Goal: Transaction & Acquisition: Purchase product/service

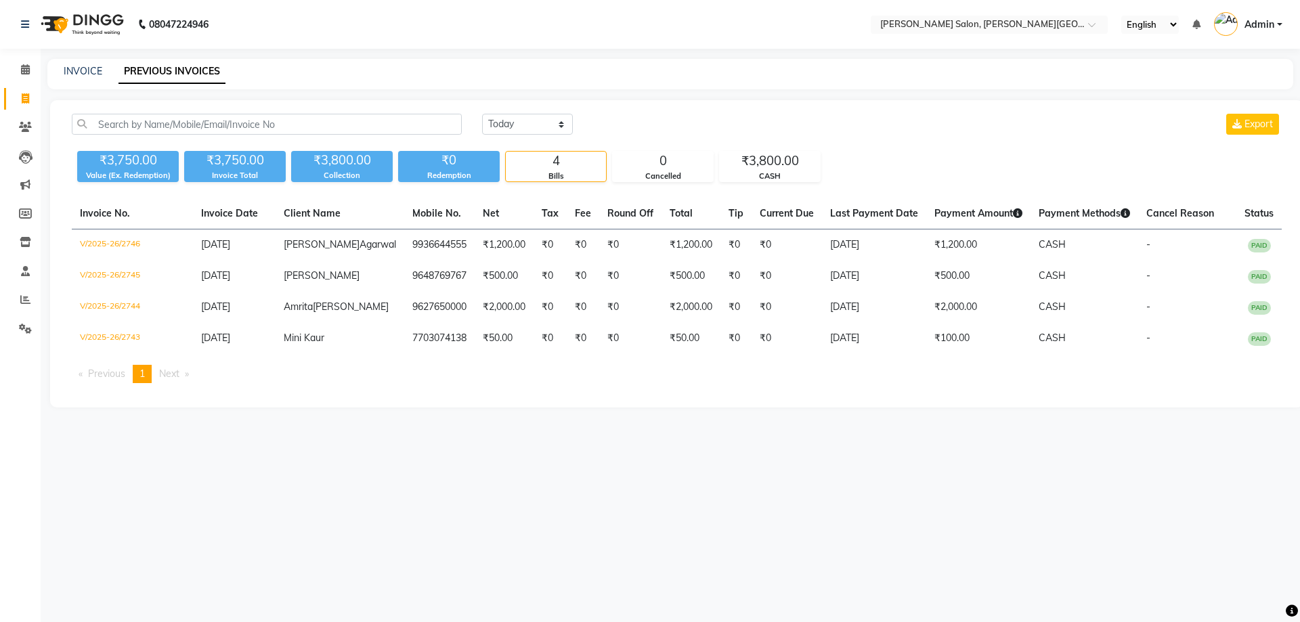
click at [20, 88] on link "Invoice" at bounding box center [20, 99] width 32 height 22
select select "service"
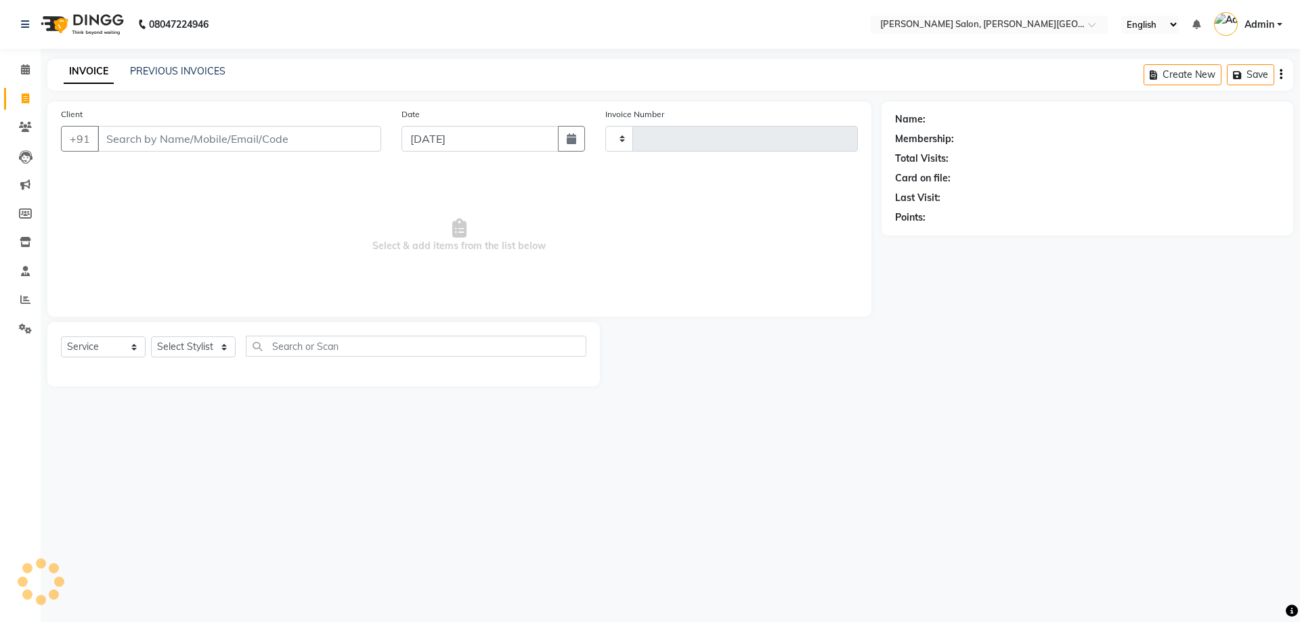
type input "2747"
select select "4122"
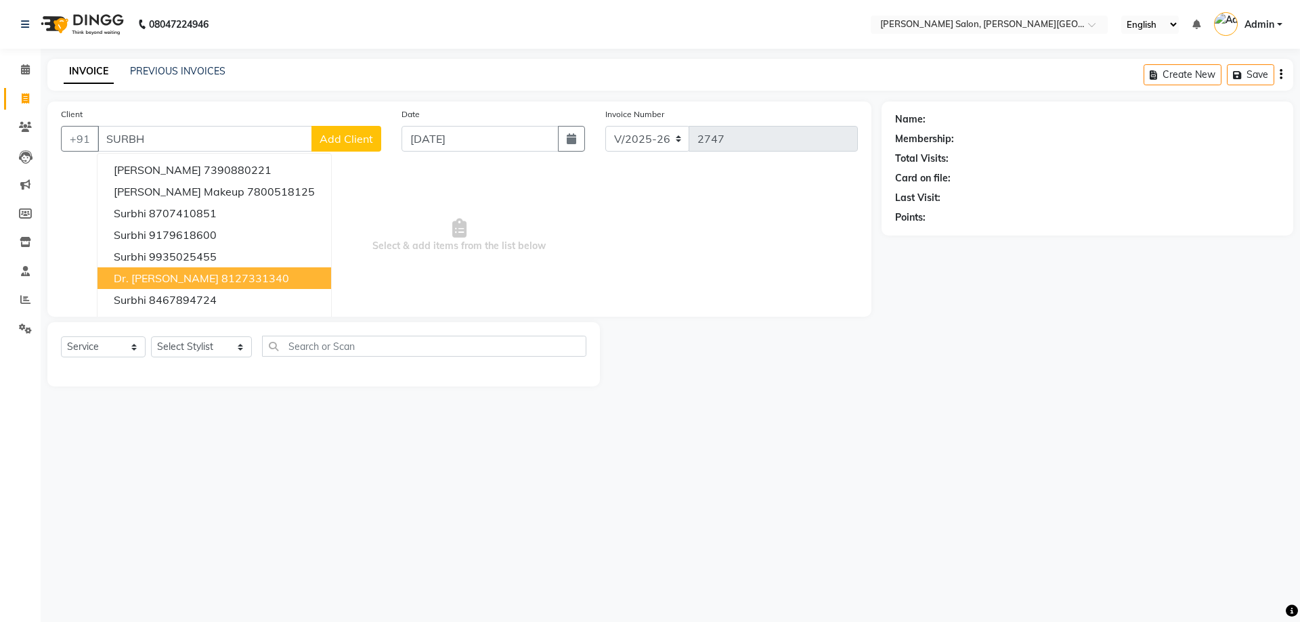
click at [240, 282] on button "Dr. [PERSON_NAME] 8127331340" at bounding box center [214, 278] width 234 height 22
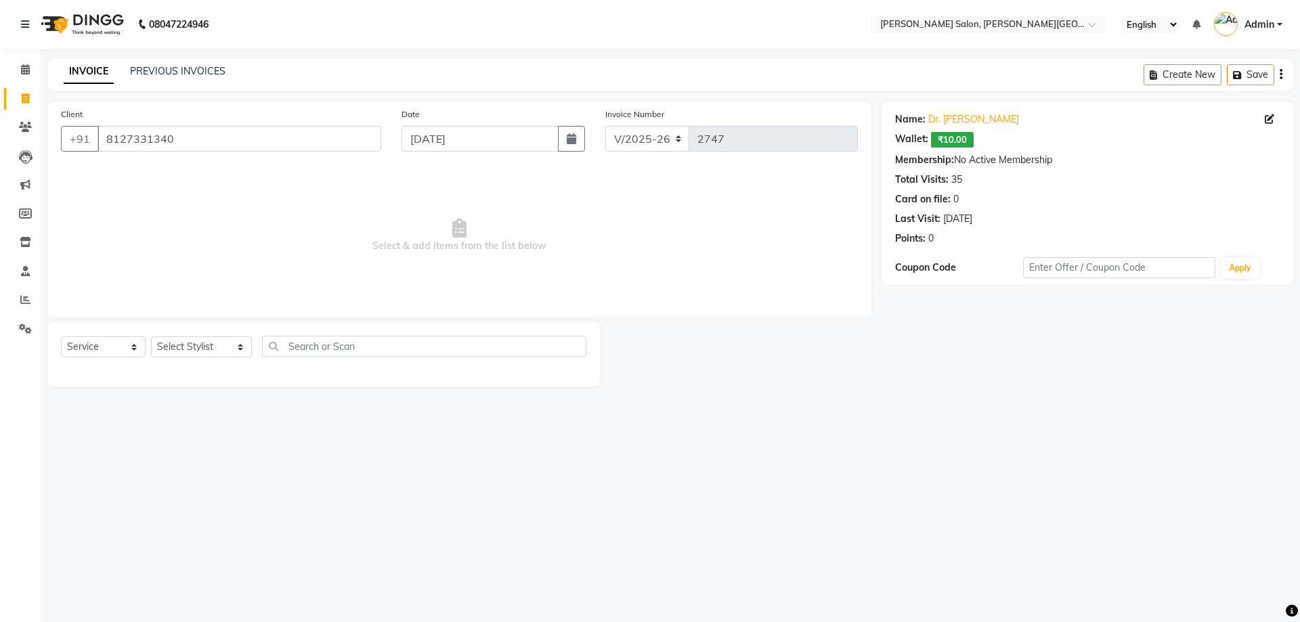
drag, startPoint x: 944, startPoint y: 262, endPoint x: 947, endPoint y: 145, distance: 117.2
click at [930, 105] on div "Name: Dr. [PERSON_NAME] Wallet: ₹10.00 Membership: No Active Membership Total V…" at bounding box center [1088, 193] width 412 height 183
click at [1060, 210] on div "Name: Dr. [PERSON_NAME] Wallet: ₹10.00 Membership: No Active Membership Total V…" at bounding box center [1087, 176] width 385 height 139
drag, startPoint x: 992, startPoint y: 231, endPoint x: 912, endPoint y: 186, distance: 91.9
click at [912, 186] on div "Name: Dr. [PERSON_NAME] Wallet: ₹10.00 Membership: No Active Membership Total V…" at bounding box center [1087, 176] width 385 height 139
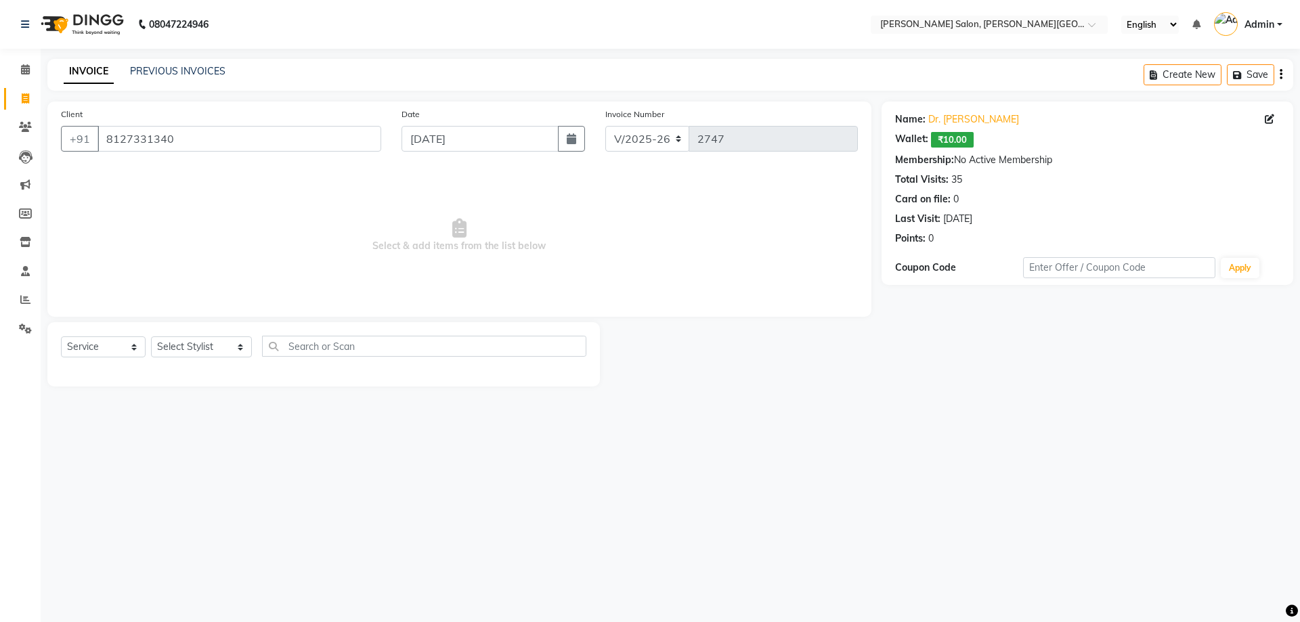
click at [978, 184] on div "Total Visits: 35" at bounding box center [1087, 180] width 385 height 14
drag, startPoint x: 951, startPoint y: 181, endPoint x: 968, endPoint y: 232, distance: 54.2
click at [968, 232] on div "Name: Dr. [PERSON_NAME] Wallet: ₹10.00 Membership: No Active Membership Total V…" at bounding box center [1087, 176] width 385 height 139
click at [1007, 223] on div "Last Visit: [DATE]" at bounding box center [1087, 219] width 385 height 14
drag, startPoint x: 951, startPoint y: 180, endPoint x: 954, endPoint y: 219, distance: 38.7
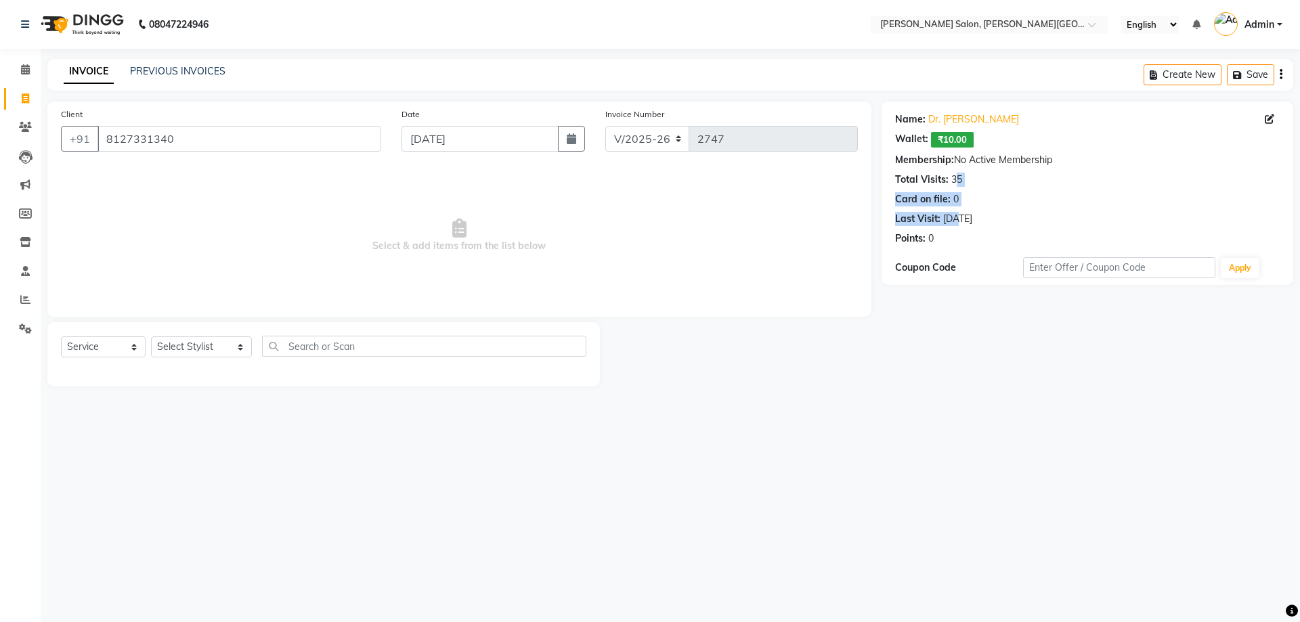
click at [954, 219] on div "Name: Dr. [PERSON_NAME] Wallet: ₹10.00 Membership: No Active Membership Total V…" at bounding box center [1087, 176] width 385 height 139
click at [1030, 208] on div "Name: Dr. [PERSON_NAME] Wallet: ₹10.00 Membership: No Active Membership Total V…" at bounding box center [1087, 176] width 385 height 139
drag, startPoint x: 989, startPoint y: 254, endPoint x: 953, endPoint y: 186, distance: 76.6
click at [919, 167] on div "Name: Dr. [PERSON_NAME] Wallet: ₹10.00 Membership: No Active Membership Total V…" at bounding box center [1088, 193] width 412 height 183
click at [1009, 188] on div "Name: Dr. [PERSON_NAME] Wallet: ₹10.00 Membership: No Active Membership Total V…" at bounding box center [1087, 176] width 385 height 139
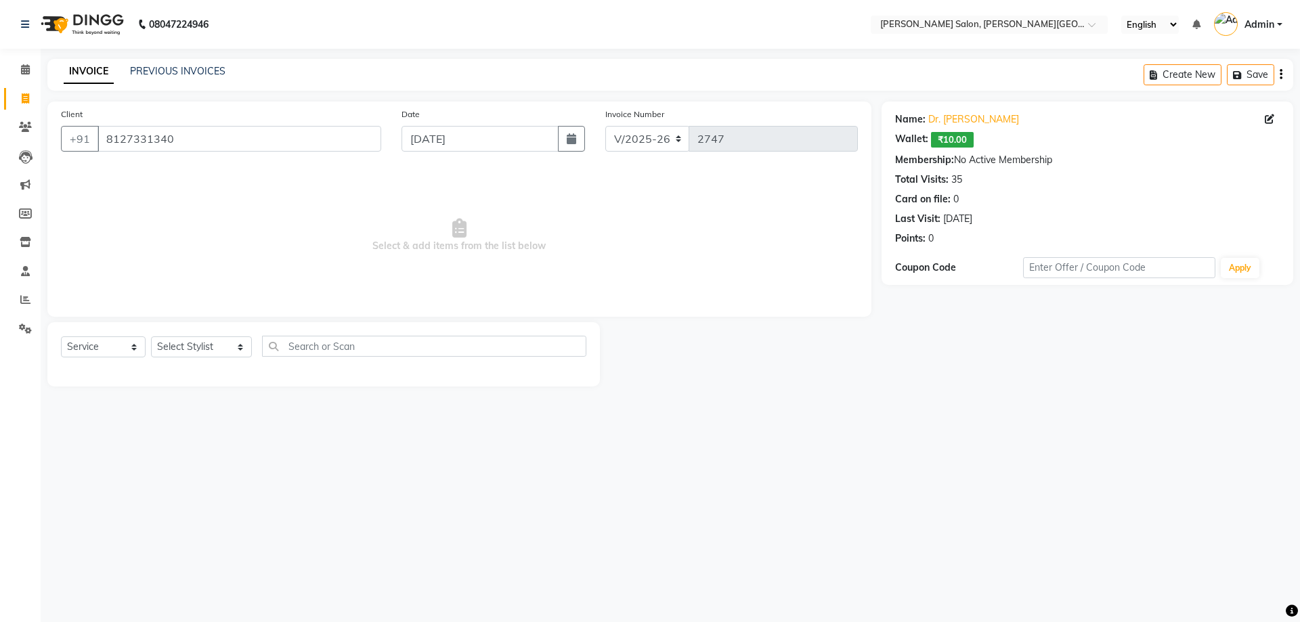
drag, startPoint x: 1024, startPoint y: 221, endPoint x: 951, endPoint y: 155, distance: 99.2
click at [907, 156] on div "Name: Dr. [PERSON_NAME] Wallet: ₹10.00 Membership: No Active Membership Total V…" at bounding box center [1087, 176] width 385 height 139
click at [956, 155] on div "Membership: No Active Membership" at bounding box center [1087, 160] width 385 height 14
drag, startPoint x: 1007, startPoint y: 201, endPoint x: 945, endPoint y: 181, distance: 64.9
click at [940, 182] on div "Name: Dr. [PERSON_NAME] Wallet: ₹10.00 Membership: No Active Membership Total V…" at bounding box center [1087, 176] width 385 height 139
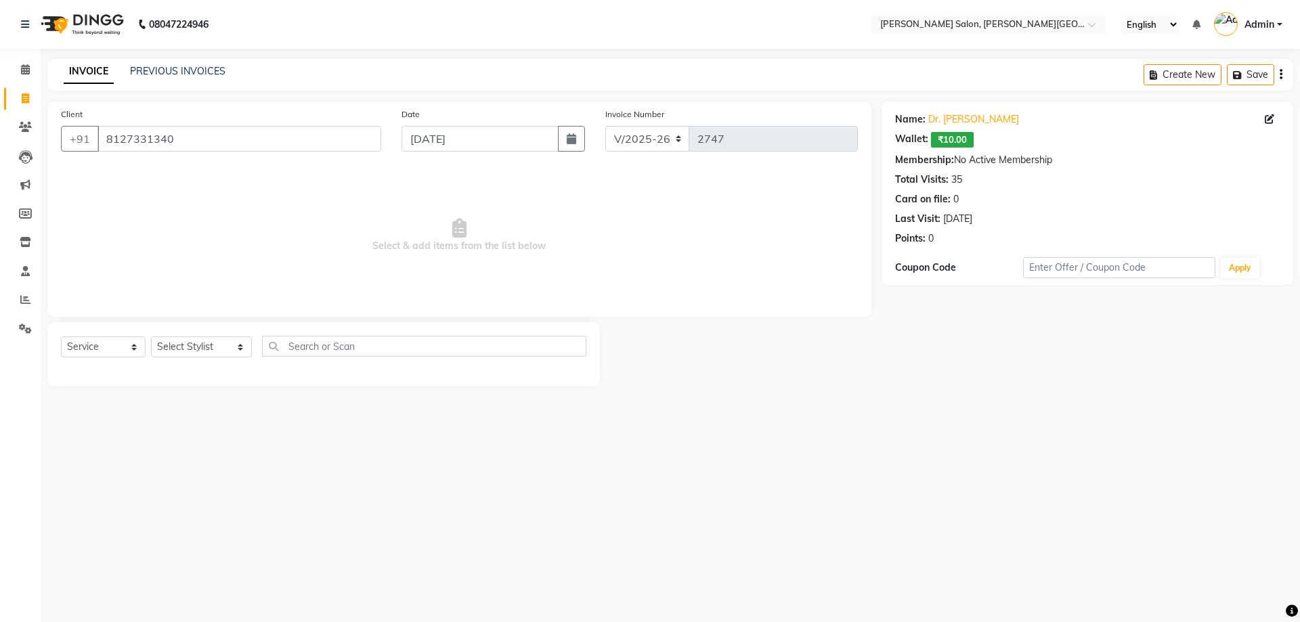
click at [988, 181] on div "Total Visits: 35" at bounding box center [1087, 180] width 385 height 14
drag, startPoint x: 955, startPoint y: 182, endPoint x: 992, endPoint y: 220, distance: 53.1
click at [989, 219] on div "Name: Dr. [PERSON_NAME] Wallet: ₹10.00 Membership: No Active Membership Total V…" at bounding box center [1087, 176] width 385 height 139
click at [1021, 214] on div "Last Visit: [DATE]" at bounding box center [1087, 219] width 385 height 14
drag, startPoint x: 979, startPoint y: 213, endPoint x: 953, endPoint y: 171, distance: 50.2
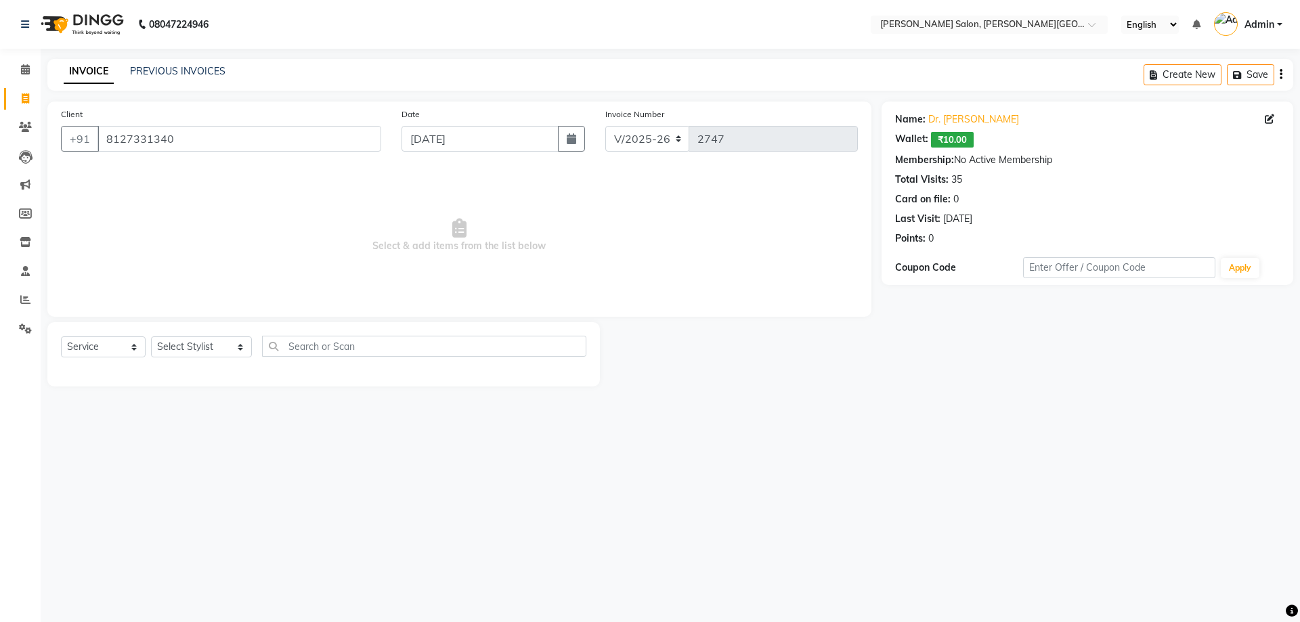
click at [953, 171] on div "Name: Dr. [PERSON_NAME] Wallet: ₹10.00 Membership: No Active Membership Total V…" at bounding box center [1087, 176] width 385 height 139
drag, startPoint x: 988, startPoint y: 172, endPoint x: 974, endPoint y: 169, distance: 14.0
click at [988, 171] on div "Name: Dr. [PERSON_NAME] Wallet: ₹10.00 Membership: No Active Membership Total V…" at bounding box center [1087, 176] width 385 height 139
click at [980, 201] on div "Card on file: 0" at bounding box center [1087, 199] width 385 height 14
drag, startPoint x: 1002, startPoint y: 218, endPoint x: 1003, endPoint y: 206, distance: 12.2
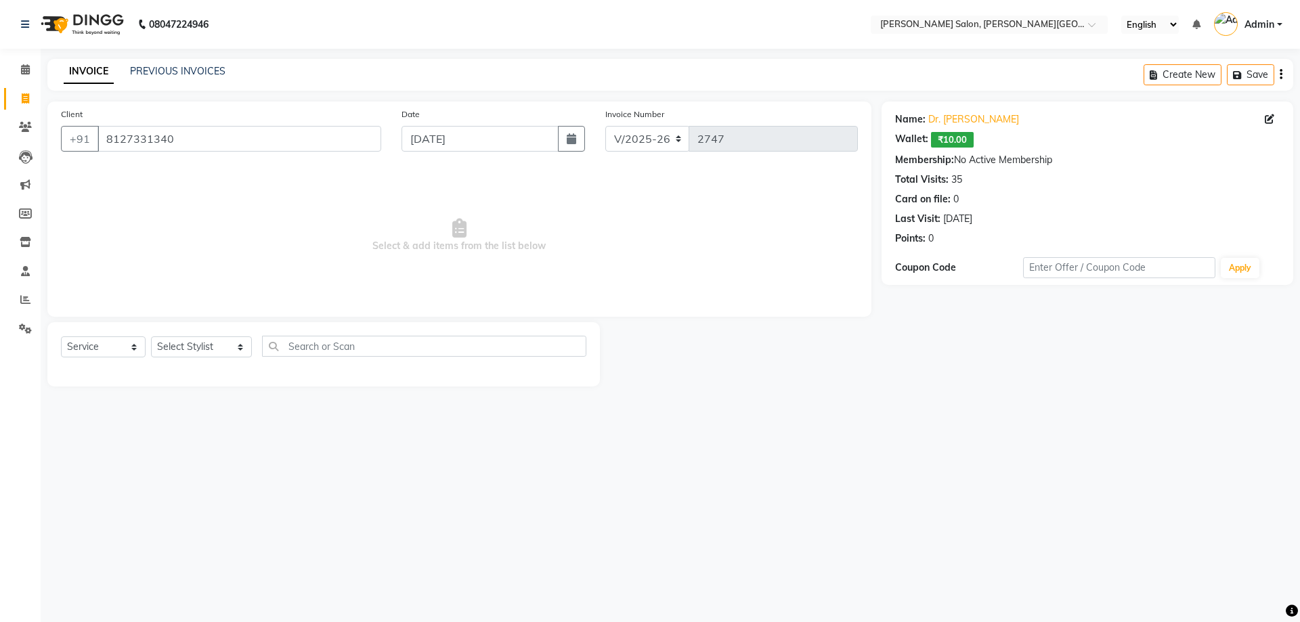
click at [941, 169] on div "Name: Dr. [PERSON_NAME] Wallet: ₹10.00 Membership: No Active Membership Total V…" at bounding box center [1087, 176] width 385 height 139
click at [1003, 206] on div "Card on file: 0" at bounding box center [1087, 199] width 385 height 14
drag, startPoint x: 961, startPoint y: 176, endPoint x: 1039, endPoint y: 242, distance: 101.8
click at [1024, 254] on div "Name: Dr. [PERSON_NAME] Wallet: ₹10.00 Membership: No Active Membership Total V…" at bounding box center [1088, 193] width 412 height 183
click at [1053, 188] on div "Name: Dr. [PERSON_NAME] Wallet: ₹10.00 Membership: No Active Membership Total V…" at bounding box center [1087, 176] width 385 height 139
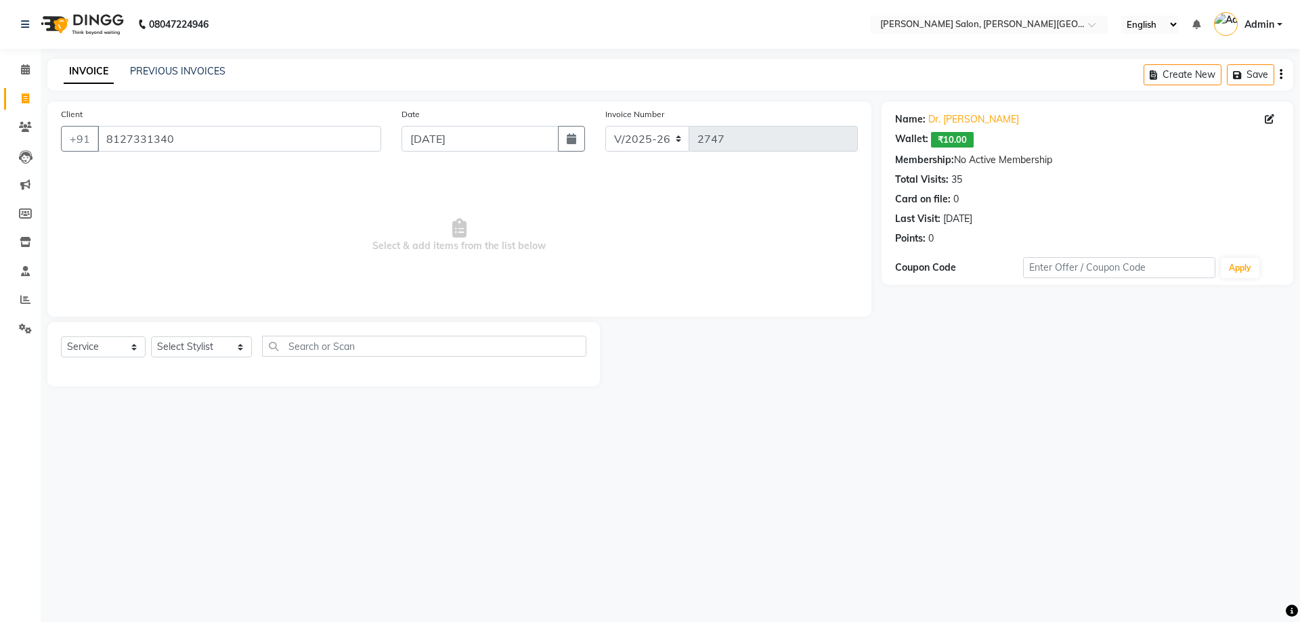
drag, startPoint x: 228, startPoint y: 152, endPoint x: 0, endPoint y: 238, distance: 244.1
click at [0, 225] on app-home "08047224946 Select Location × [PERSON_NAME] Salon, [PERSON_NAME] Road English E…" at bounding box center [650, 203] width 1300 height 407
click at [269, 142] on input "8127331340" at bounding box center [239, 139] width 284 height 26
click at [12, 158] on app-home "08047224946 Select Location × [PERSON_NAME] Salon, [PERSON_NAME] Road English E…" at bounding box center [650, 203] width 1300 height 407
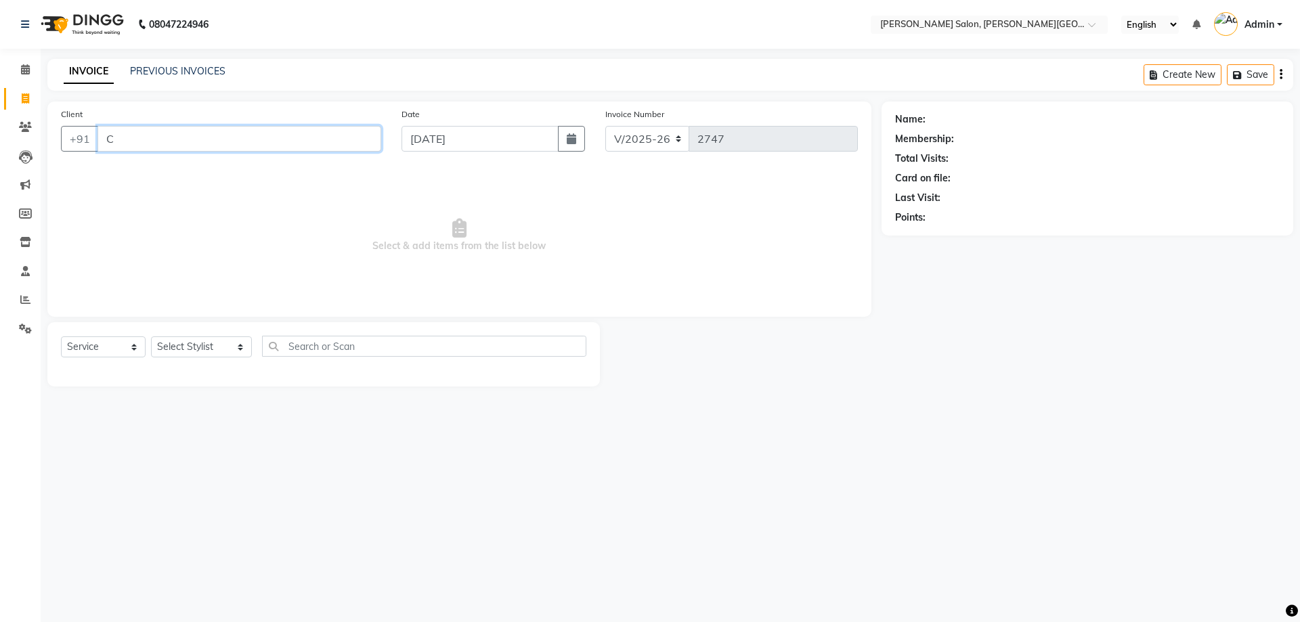
drag, startPoint x: 175, startPoint y: 137, endPoint x: 104, endPoint y: 138, distance: 71.1
click at [104, 138] on input "C" at bounding box center [239, 139] width 284 height 26
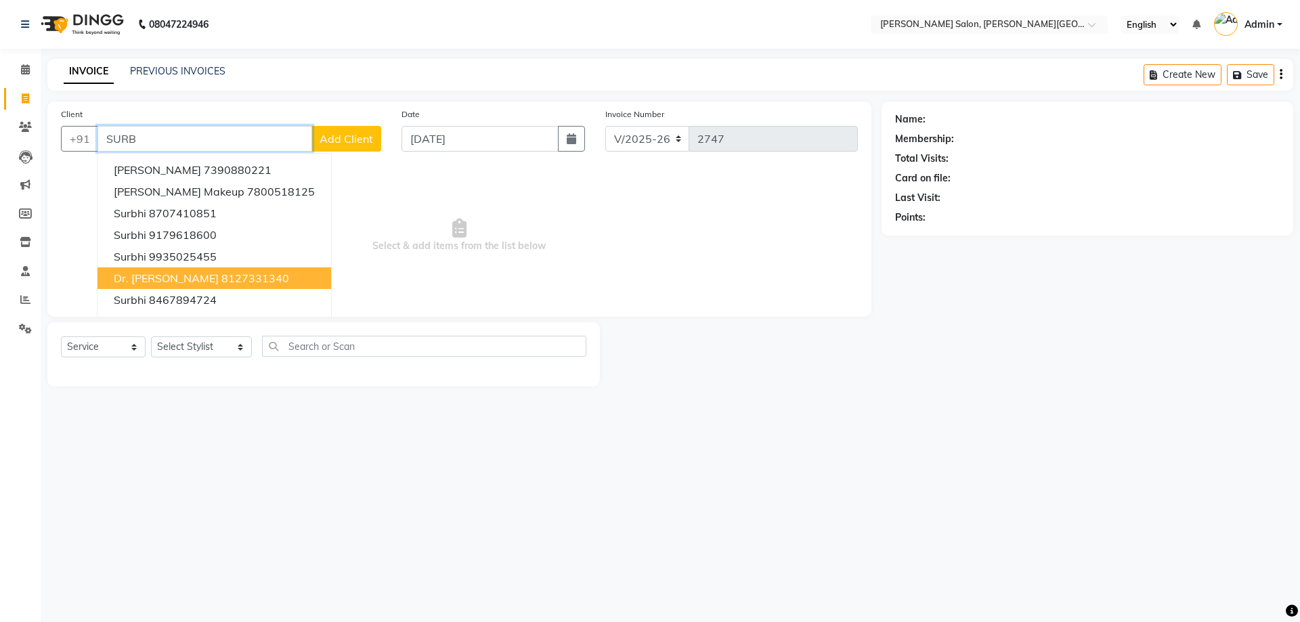
click at [221, 282] on ngb-highlight "8127331340" at bounding box center [255, 278] width 68 height 14
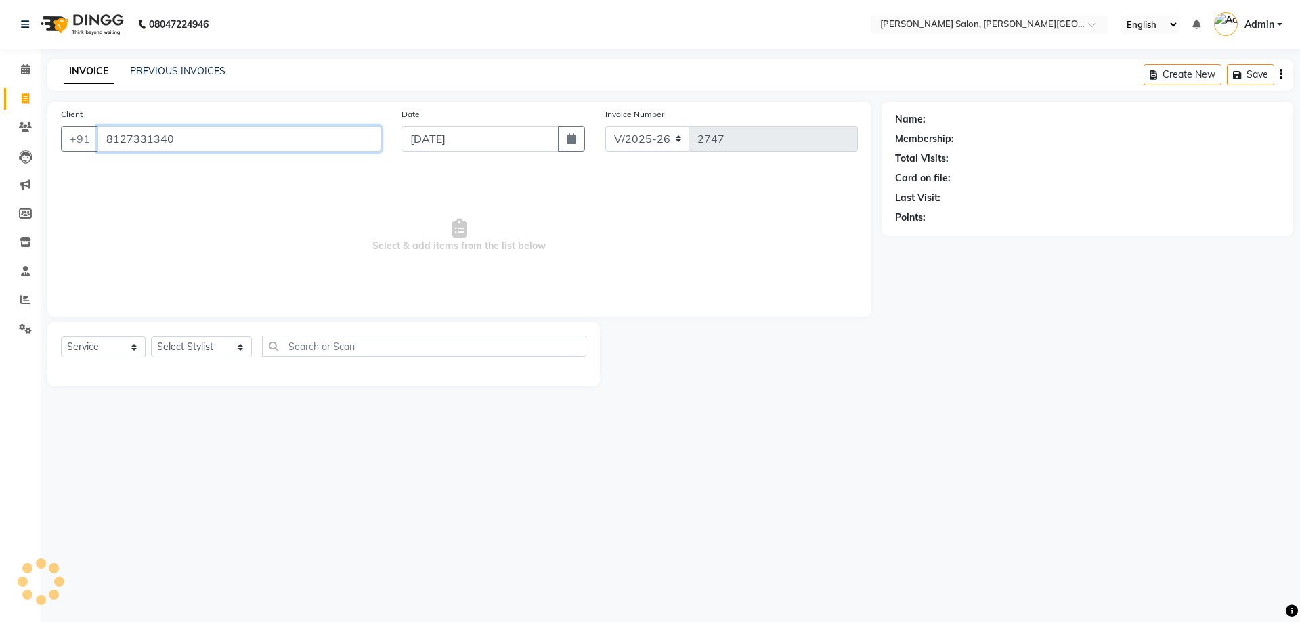
type input "8127331340"
drag, startPoint x: 224, startPoint y: 137, endPoint x: 101, endPoint y: 169, distance: 127.3
click at [111, 148] on input "8127331340" at bounding box center [239, 139] width 284 height 26
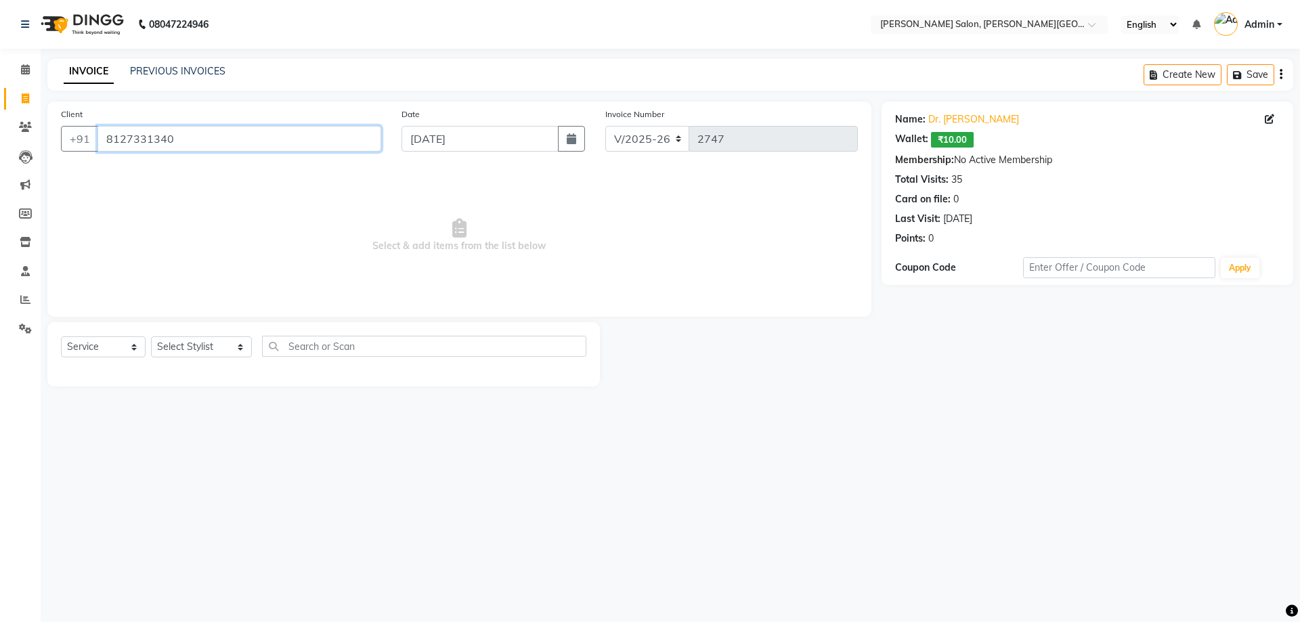
click at [220, 141] on input "8127331340" at bounding box center [239, 139] width 284 height 26
click at [201, 339] on select "Select Stylist [PERSON_NAME] [PERSON_NAME] [PERSON_NAME] [PERSON_NAME] [PERSON_…" at bounding box center [201, 346] width 101 height 21
select select "59121"
click at [151, 336] on select "Select Stylist [PERSON_NAME] [PERSON_NAME] [PERSON_NAME] [PERSON_NAME] [PERSON_…" at bounding box center [201, 346] width 101 height 21
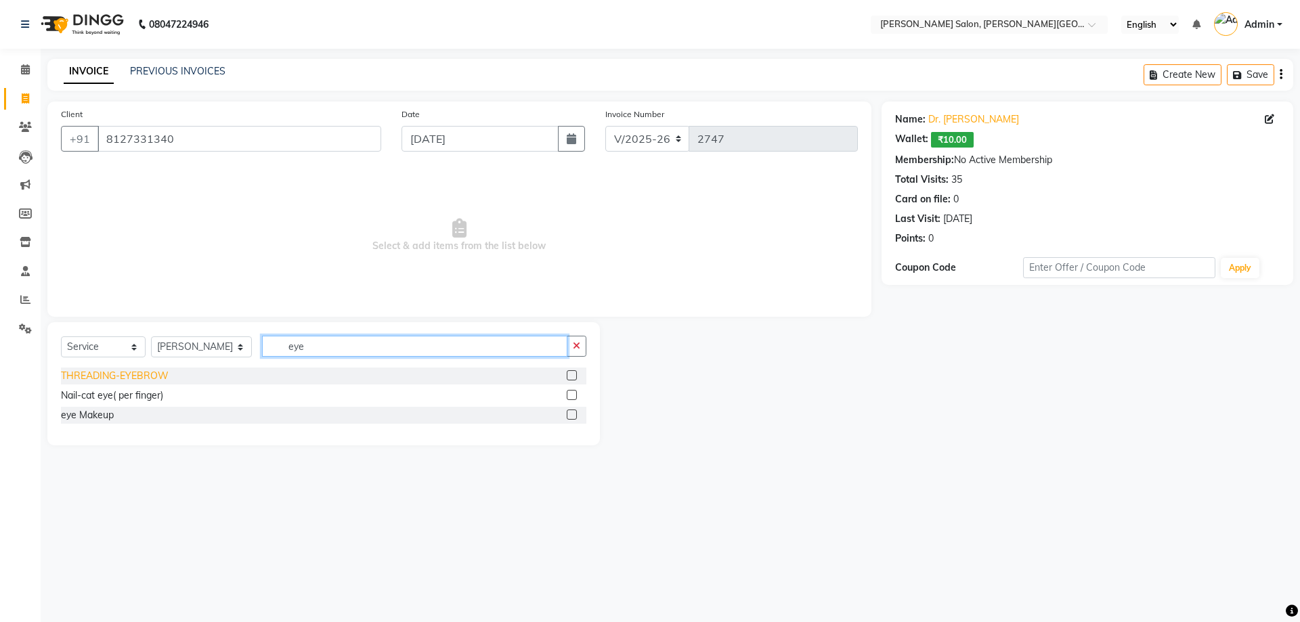
type input "eye"
click at [158, 378] on div "THREADING-EYEBROW" at bounding box center [115, 376] width 108 height 14
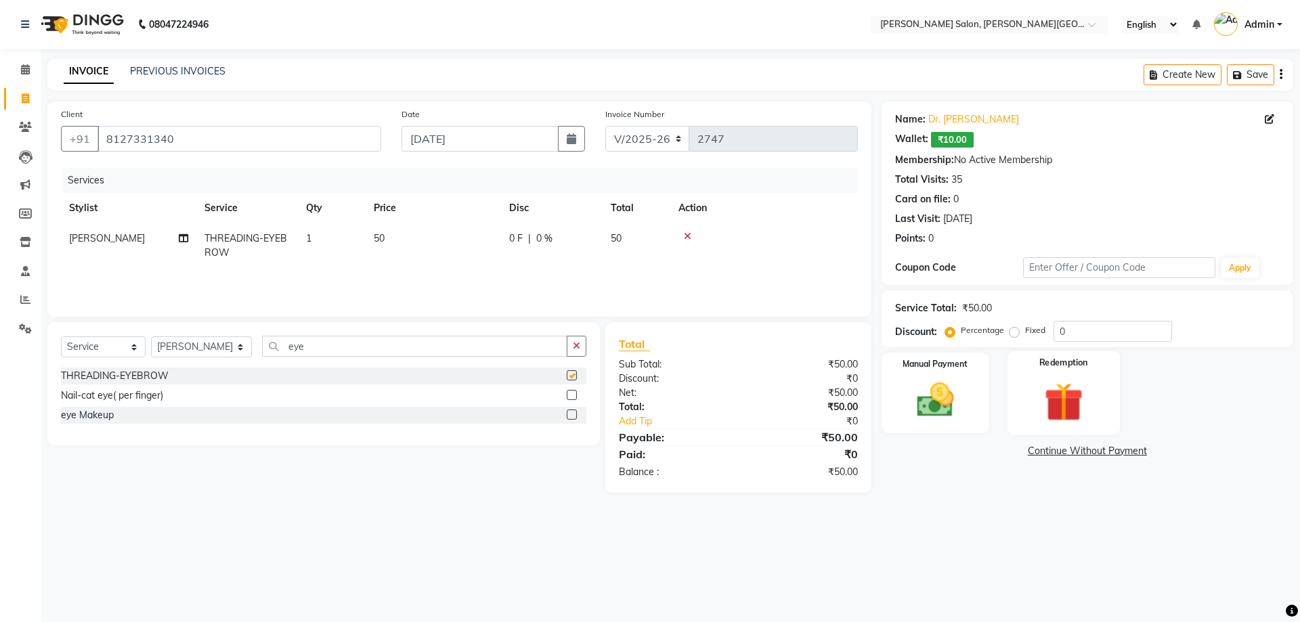
checkbox input "false"
drag, startPoint x: 1025, startPoint y: 309, endPoint x: 983, endPoint y: 304, distance: 42.3
click at [986, 305] on div "Service Total: ₹50.00 Discount: Percentage Fixed 0" at bounding box center [1087, 319] width 385 height 46
drag, startPoint x: 1062, startPoint y: 347, endPoint x: 978, endPoint y: 373, distance: 87.8
click at [978, 373] on div "Name: Dr. [PERSON_NAME] Wallet: ₹10.00 Membership: No Active Membership Total V…" at bounding box center [1093, 297] width 422 height 391
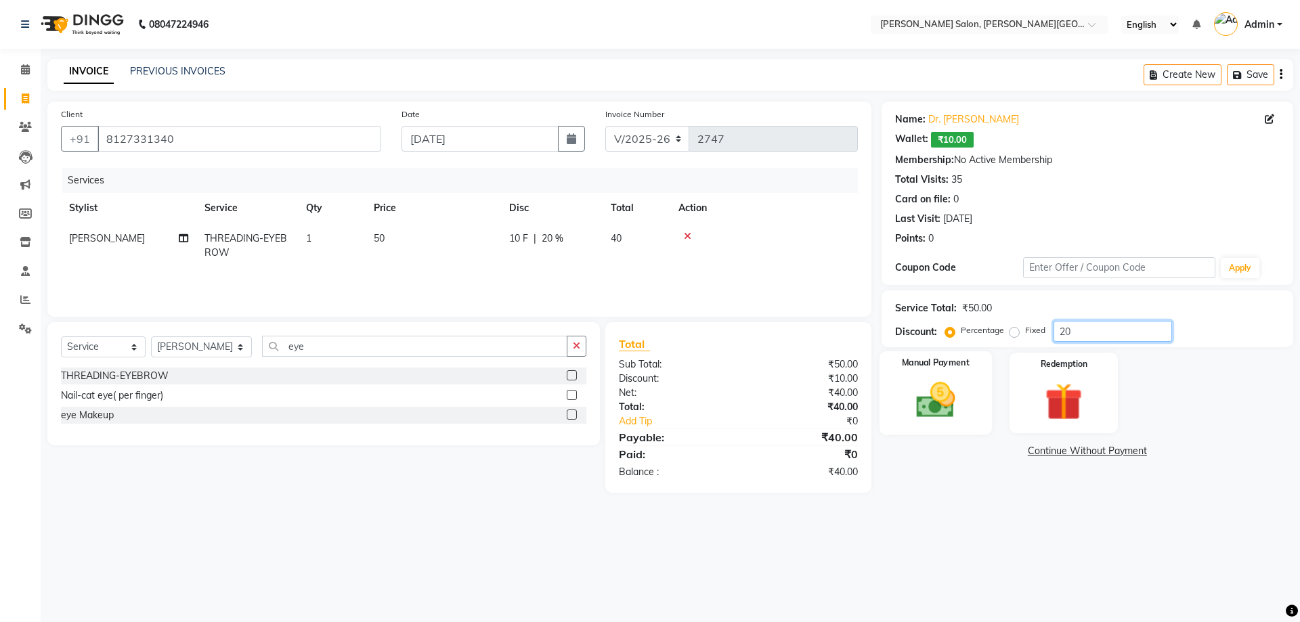
type input "20"
click at [945, 397] on img at bounding box center [935, 400] width 63 height 45
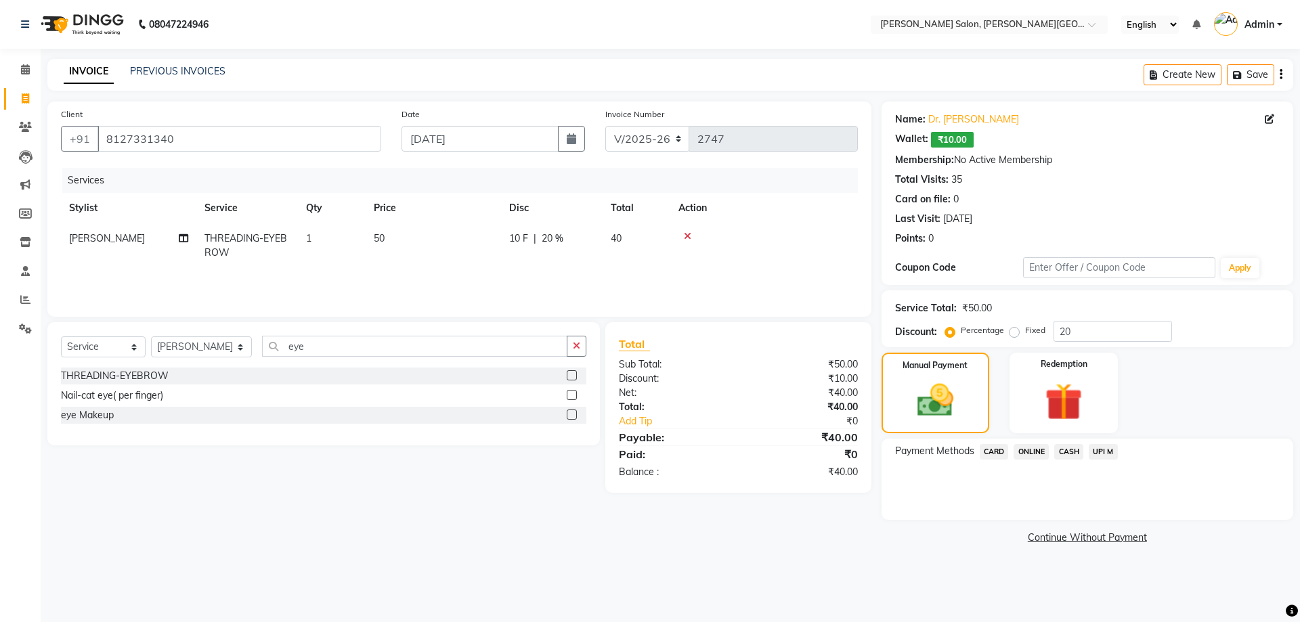
click at [1095, 452] on span "UPI M" at bounding box center [1103, 452] width 29 height 16
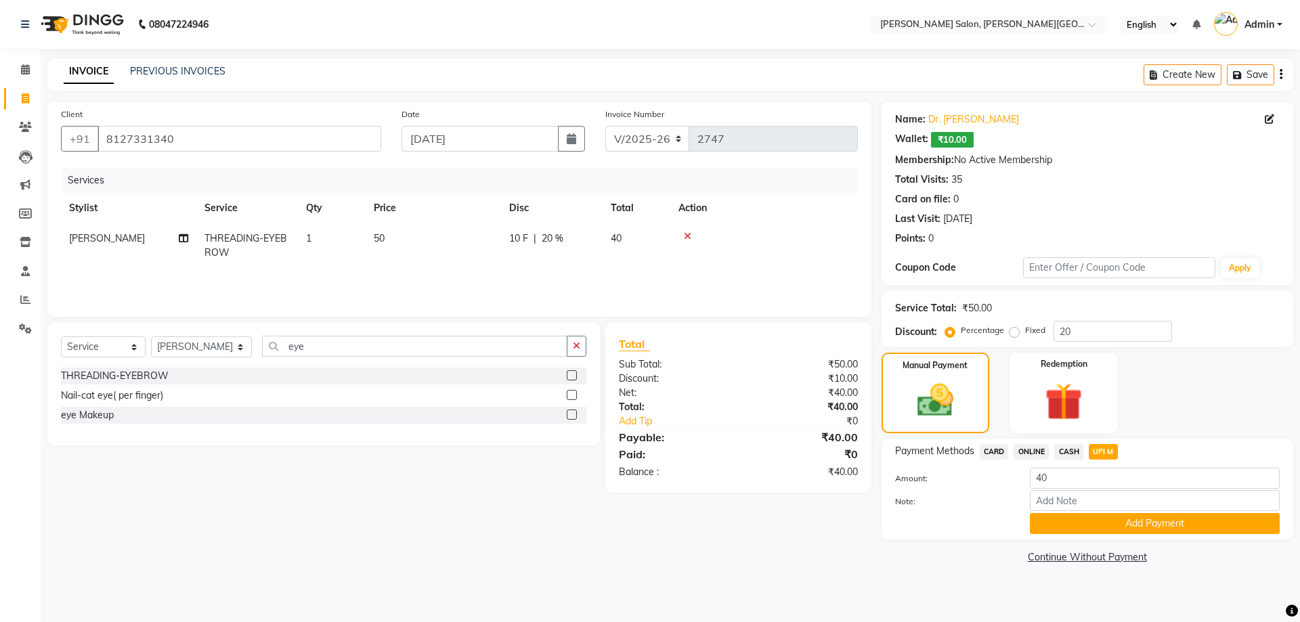
click at [1054, 450] on div "CASH" at bounding box center [1066, 453] width 35 height 18
click at [1072, 460] on div "CASH" at bounding box center [1066, 453] width 35 height 18
click at [1070, 457] on span "CASH" at bounding box center [1068, 452] width 29 height 16
click at [1095, 525] on button "Add Payment" at bounding box center [1155, 523] width 250 height 21
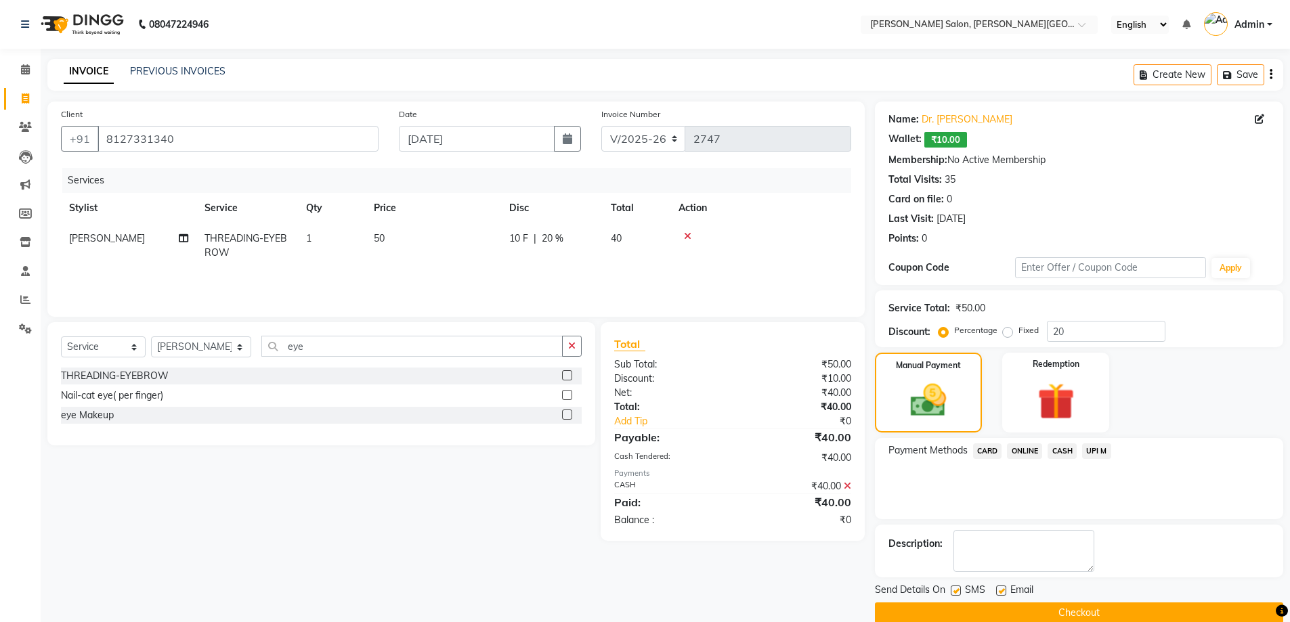
scroll to position [22, 0]
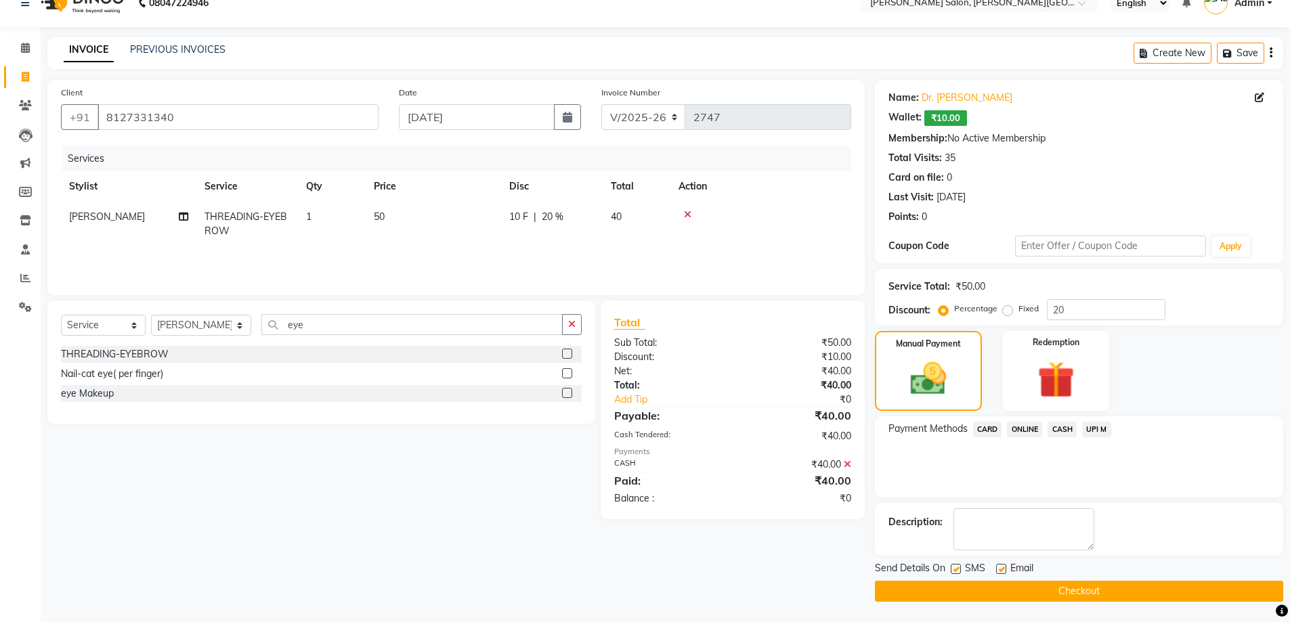
click at [1086, 584] on button "Checkout" at bounding box center [1079, 591] width 408 height 21
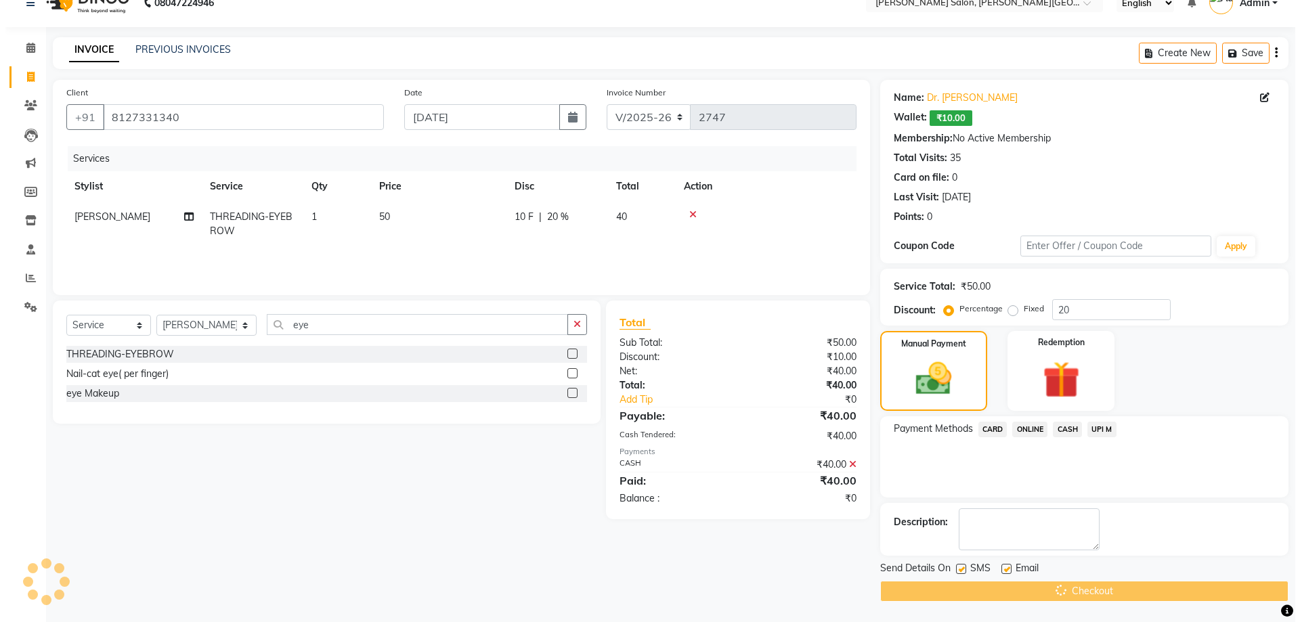
scroll to position [0, 0]
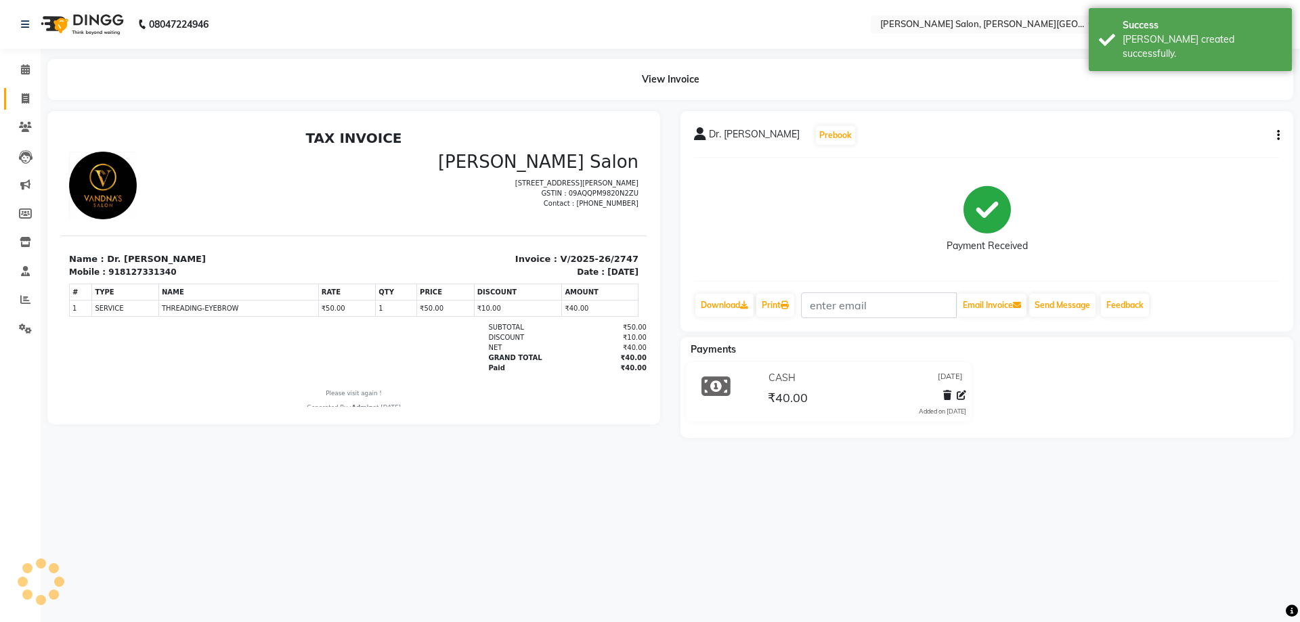
click at [31, 99] on span at bounding box center [26, 99] width 24 height 16
select select "service"
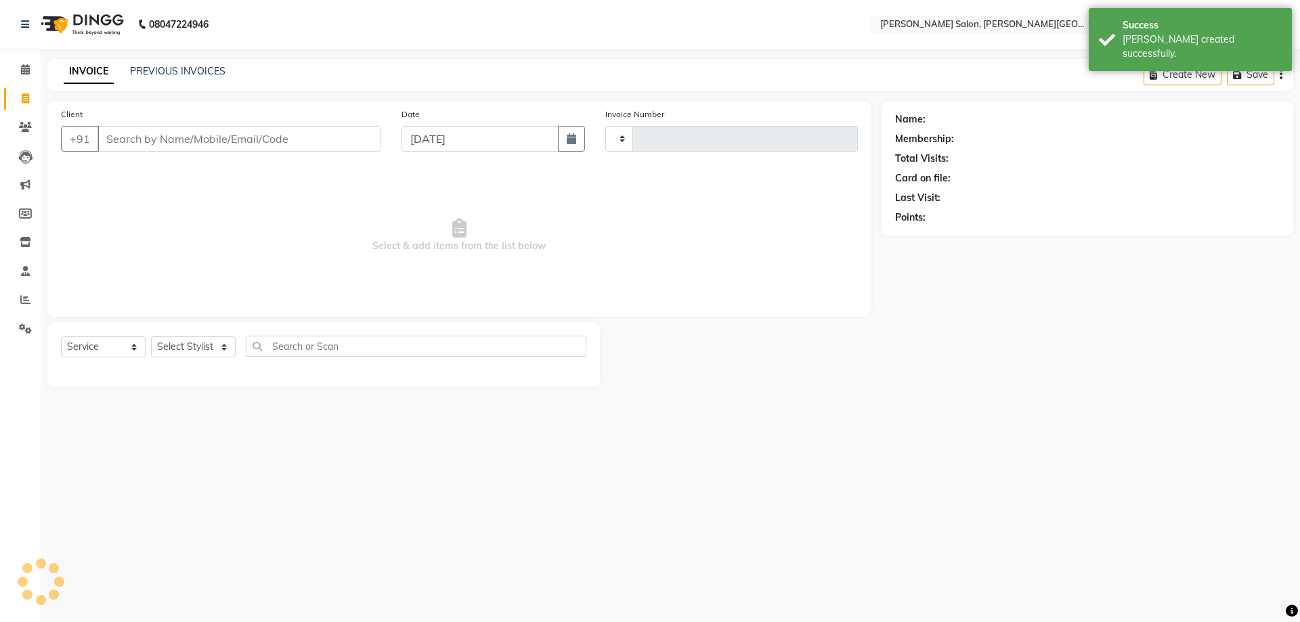
type input "k"
type input "2748"
type input "ko"
select select "4122"
type input "9648243814"
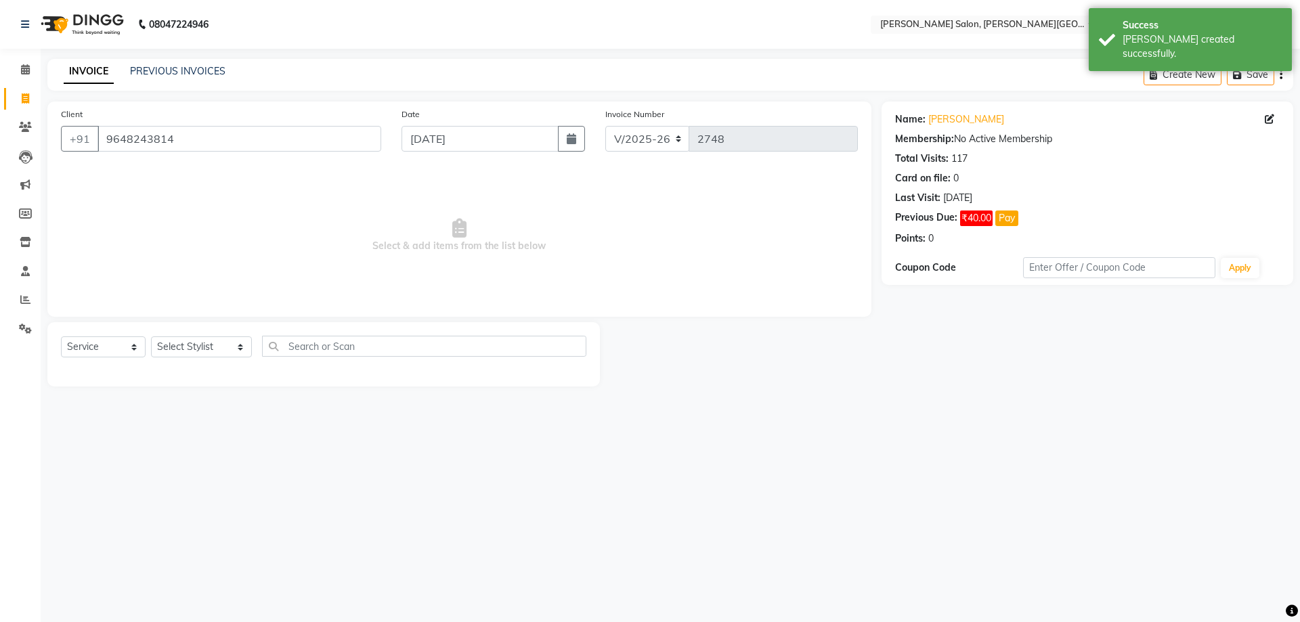
drag, startPoint x: 181, startPoint y: 123, endPoint x: 171, endPoint y: 210, distance: 87.3
click at [8, 194] on app-home "08047224946 Select Location × [PERSON_NAME] Salon, [PERSON_NAME] Road English E…" at bounding box center [650, 203] width 1300 height 407
drag, startPoint x: 148, startPoint y: 149, endPoint x: 0, endPoint y: 217, distance: 163.3
click at [20, 190] on app-home "08047224946 Select Location × [PERSON_NAME] Salon, [PERSON_NAME] Road English E…" at bounding box center [650, 203] width 1300 height 407
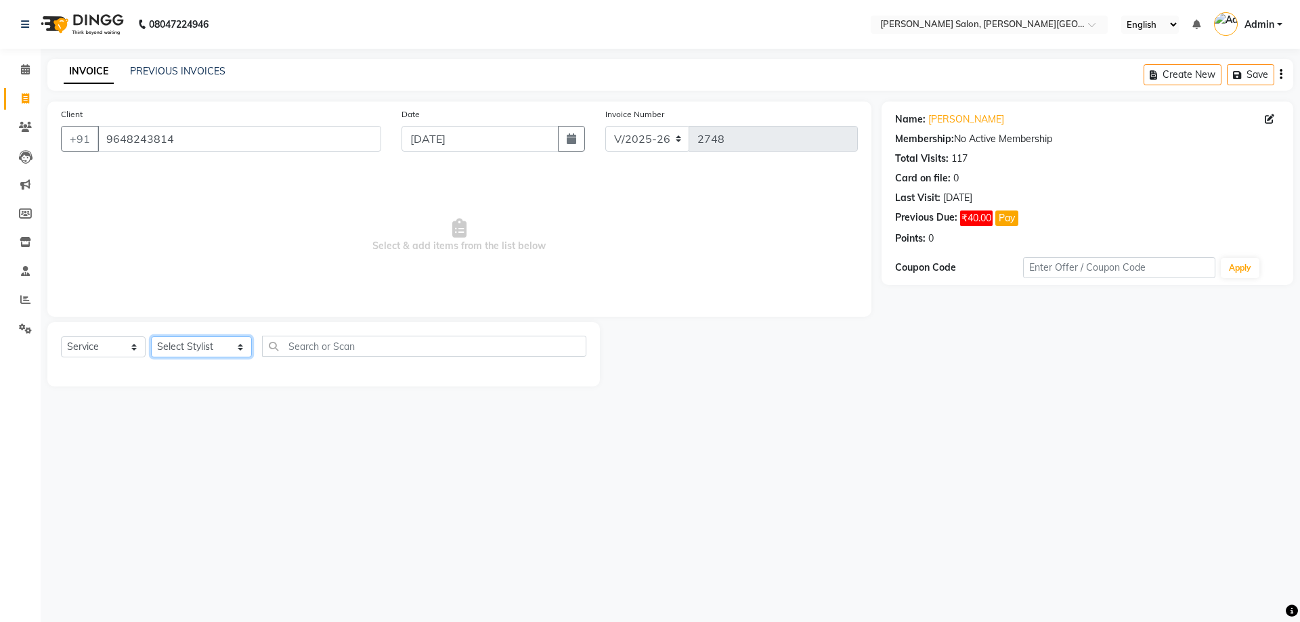
drag, startPoint x: 160, startPoint y: 342, endPoint x: 156, endPoint y: 334, distance: 8.2
click at [156, 334] on div "Select Service Product Membership Package Voucher Prepaid Gift Card Select Styl…" at bounding box center [323, 354] width 552 height 64
select select "24178"
click at [151, 336] on select "Select Stylist [PERSON_NAME] [PERSON_NAME] [PERSON_NAME] [PERSON_NAME] [PERSON_…" at bounding box center [201, 346] width 101 height 21
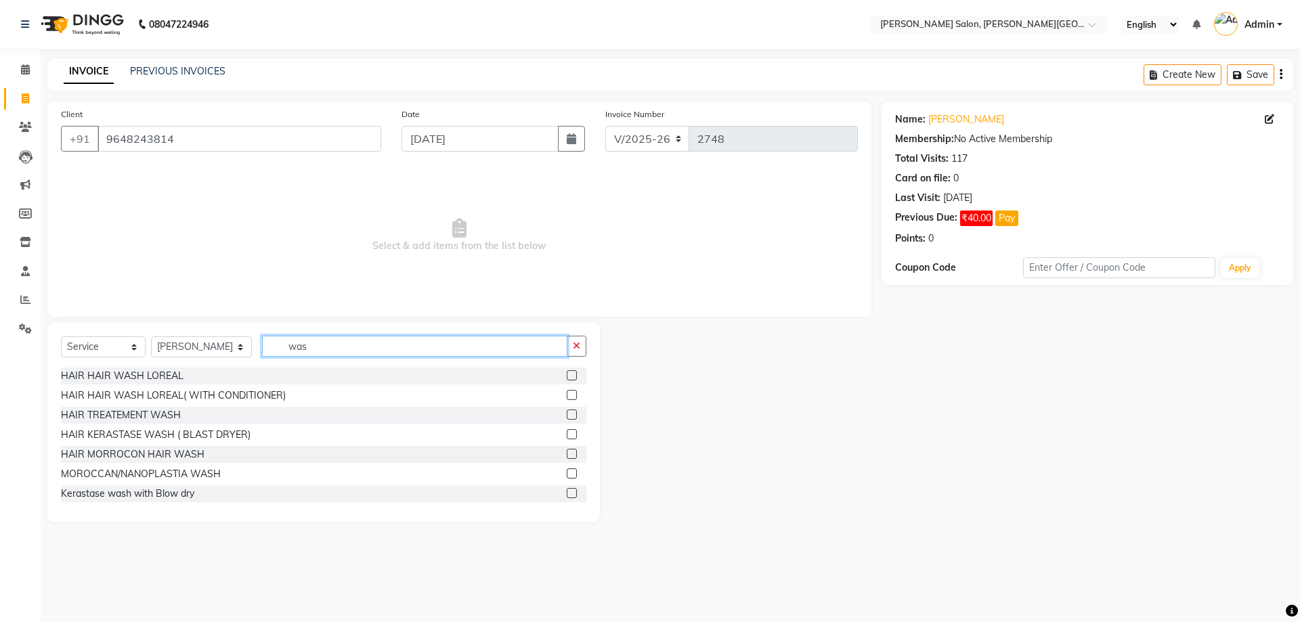
type input "was"
click at [135, 384] on div "HAIR HAIR WASH LOREAL" at bounding box center [323, 376] width 525 height 17
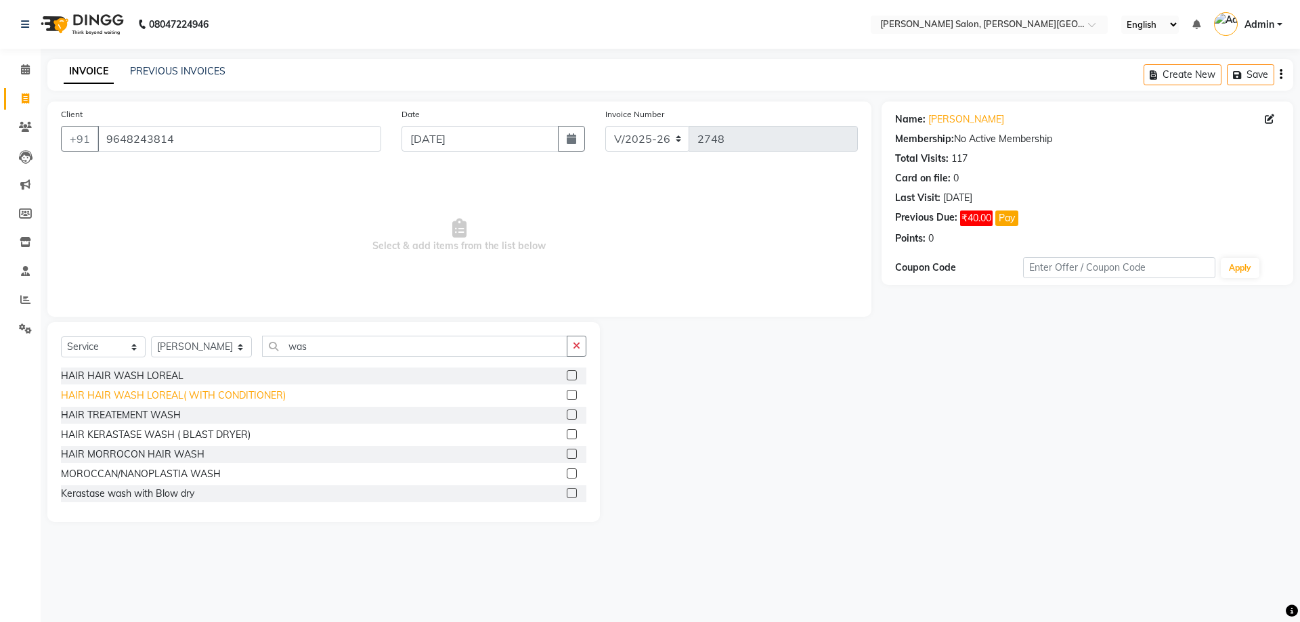
click at [151, 395] on div "HAIR HAIR WASH LOREAL( WITH CONDITIONER)" at bounding box center [173, 396] width 225 height 14
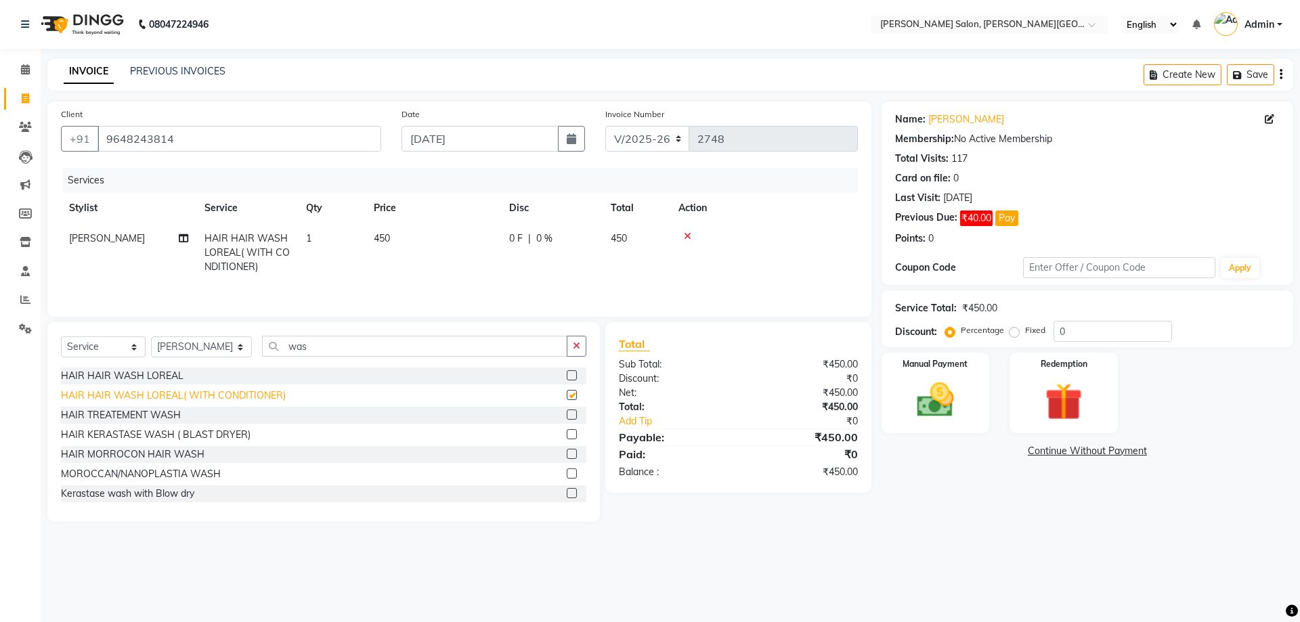
checkbox input "false"
drag, startPoint x: 1082, startPoint y: 334, endPoint x: 967, endPoint y: 324, distance: 115.5
click at [1024, 338] on div "Percentage Fixed 0" at bounding box center [1060, 331] width 224 height 21
type input "20"
click at [957, 396] on img at bounding box center [935, 400] width 63 height 45
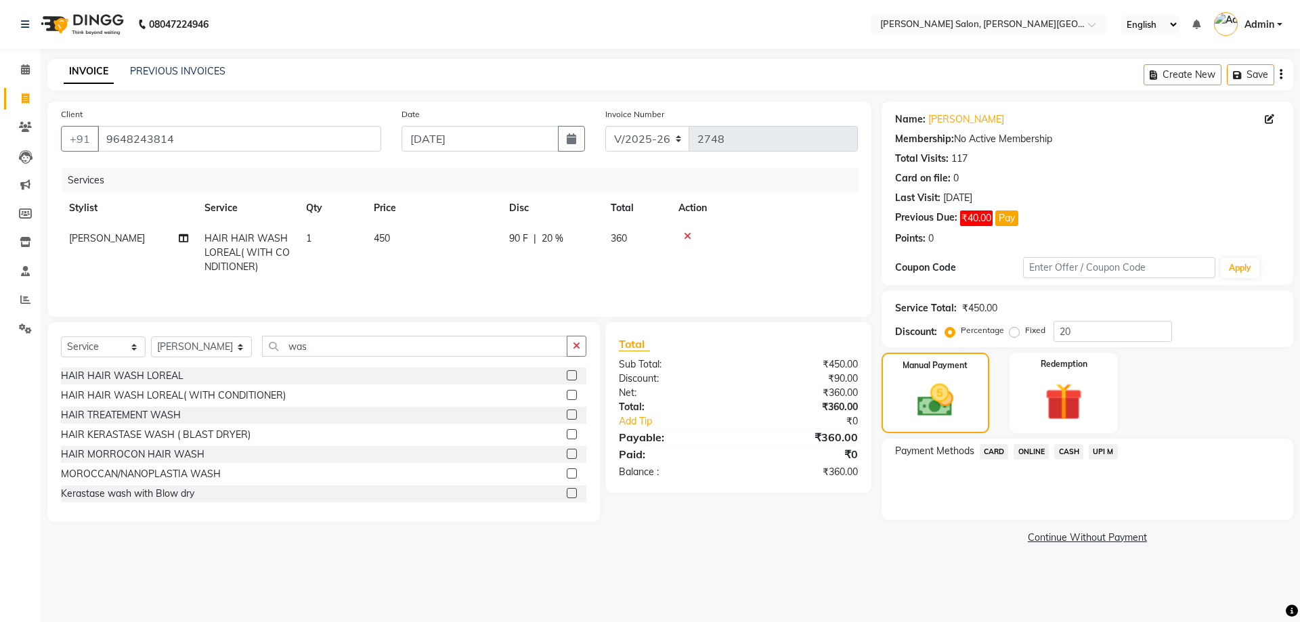
click at [1110, 447] on span "UPI M" at bounding box center [1103, 452] width 29 height 16
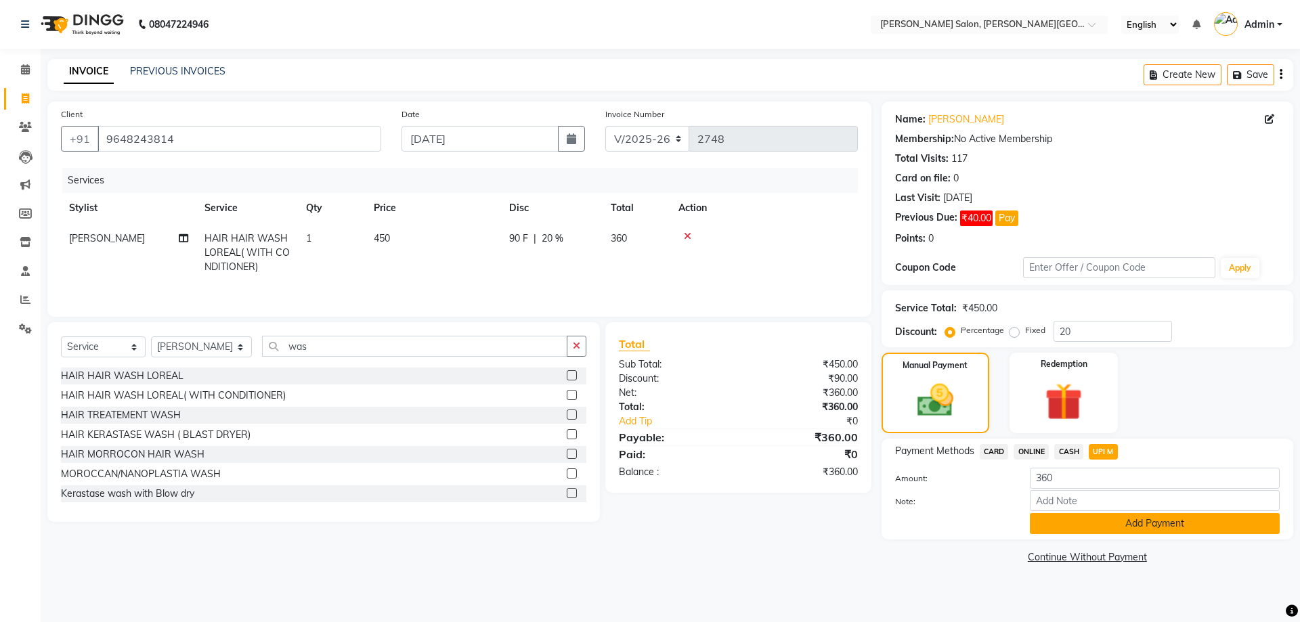
click at [1135, 524] on button "Add Payment" at bounding box center [1155, 523] width 250 height 21
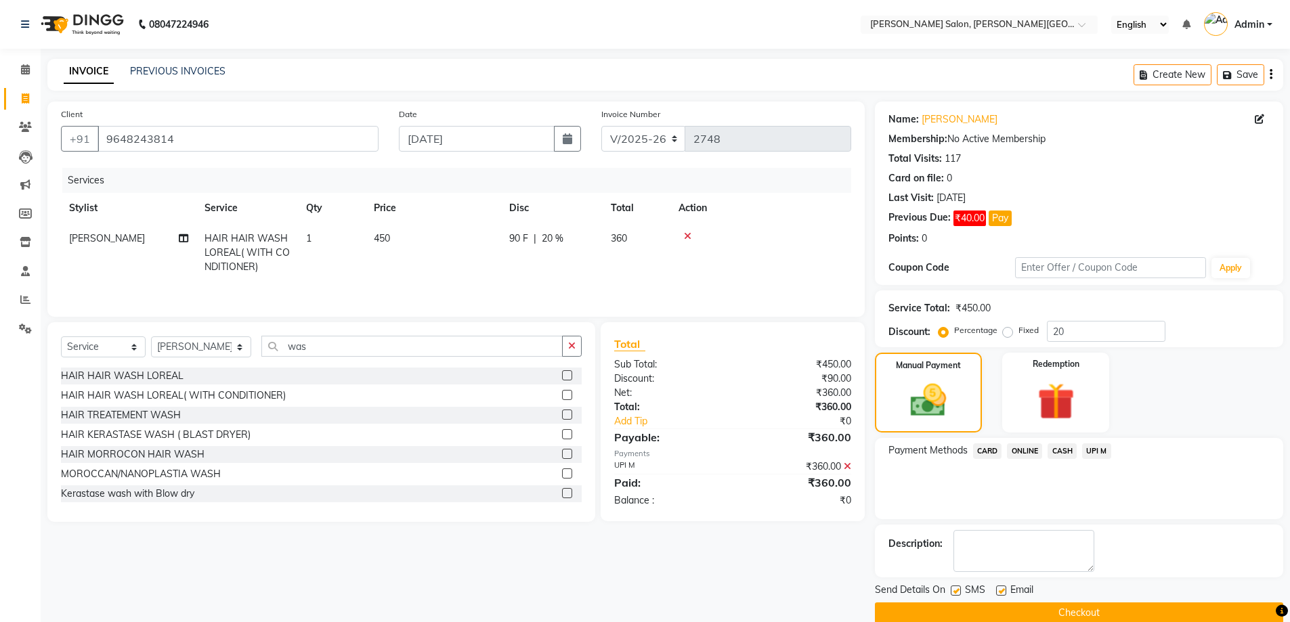
scroll to position [22, 0]
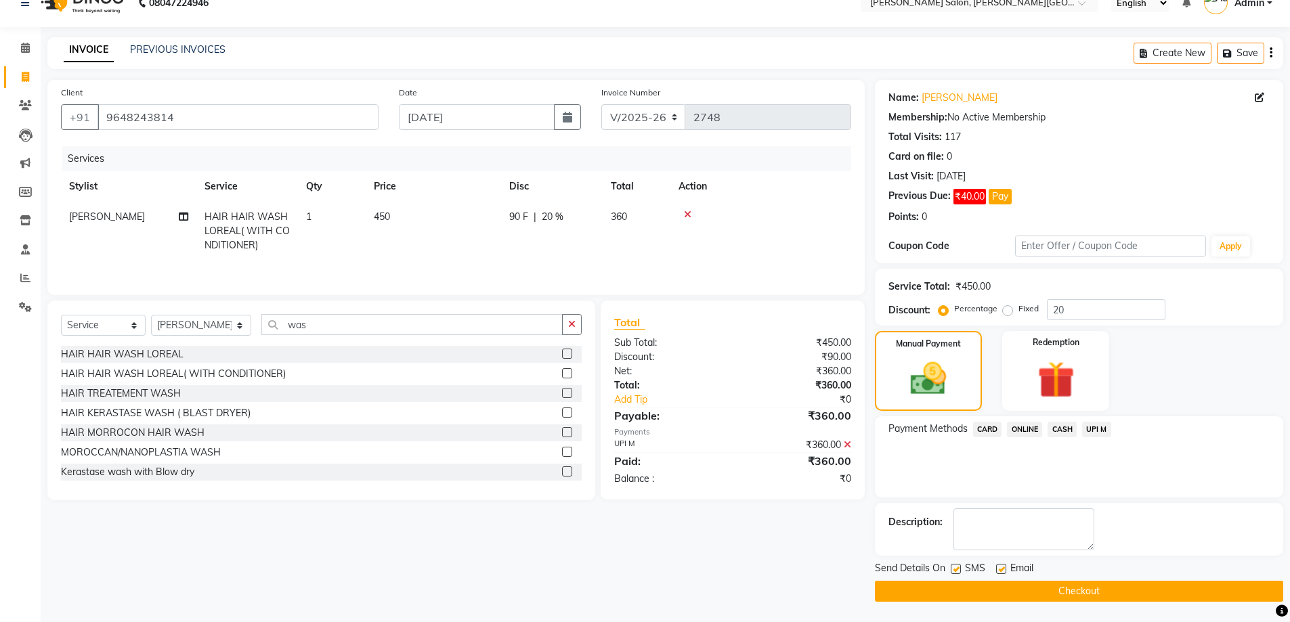
click at [1117, 587] on button "Checkout" at bounding box center [1079, 591] width 408 height 21
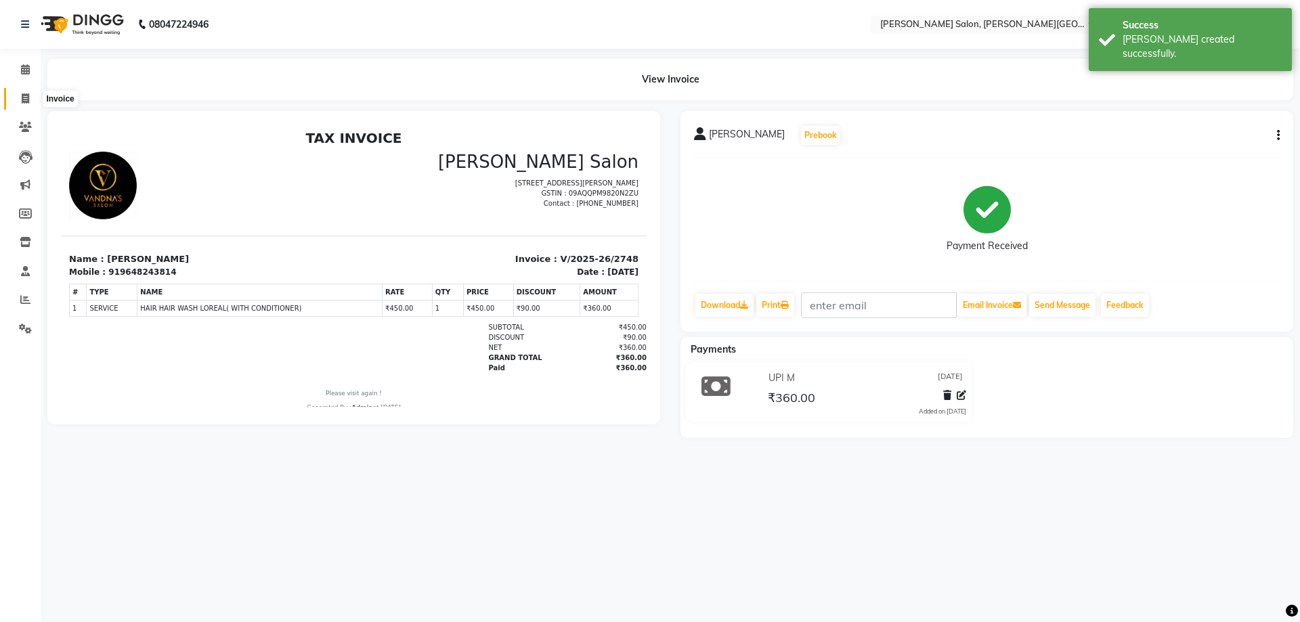
click at [25, 95] on icon at bounding box center [25, 98] width 7 height 10
select select "service"
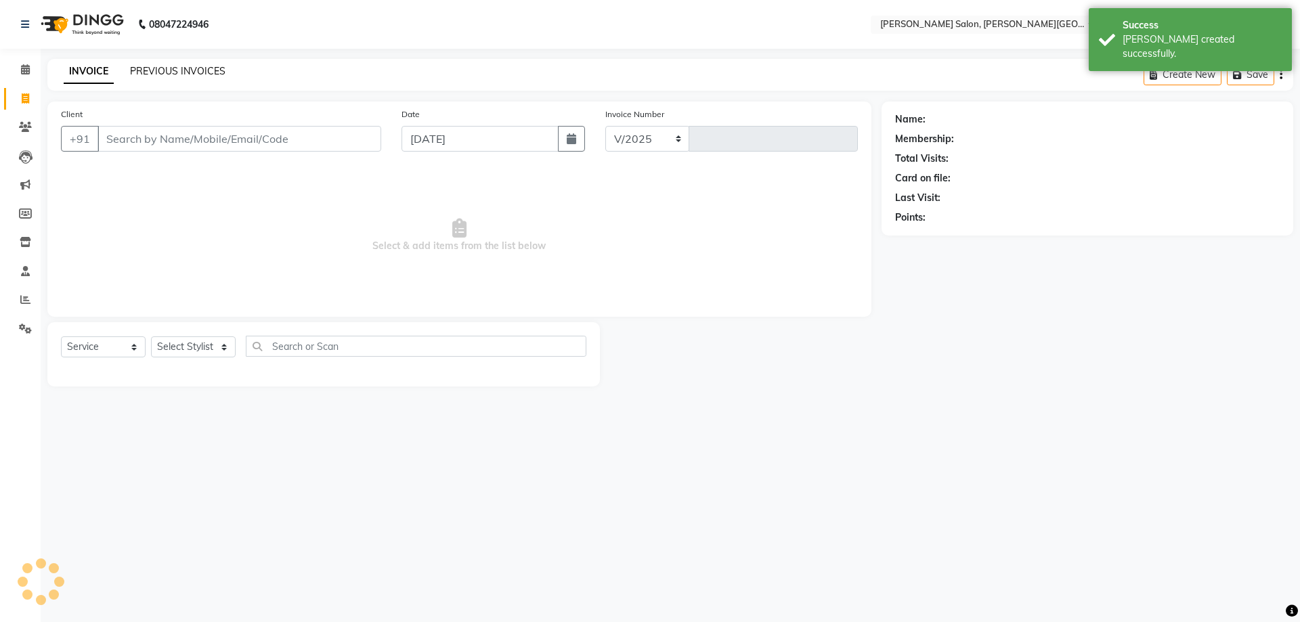
click at [173, 68] on link "PREVIOUS INVOICES" at bounding box center [177, 71] width 95 height 12
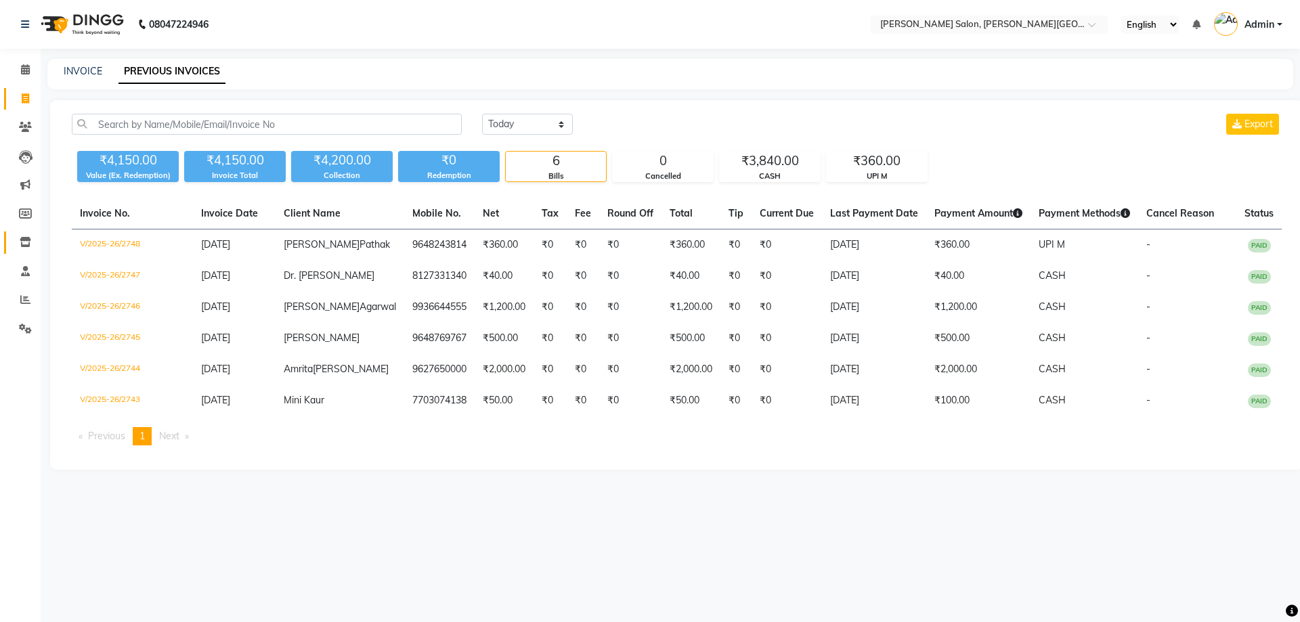
click at [20, 243] on icon at bounding box center [26, 242] width 12 height 10
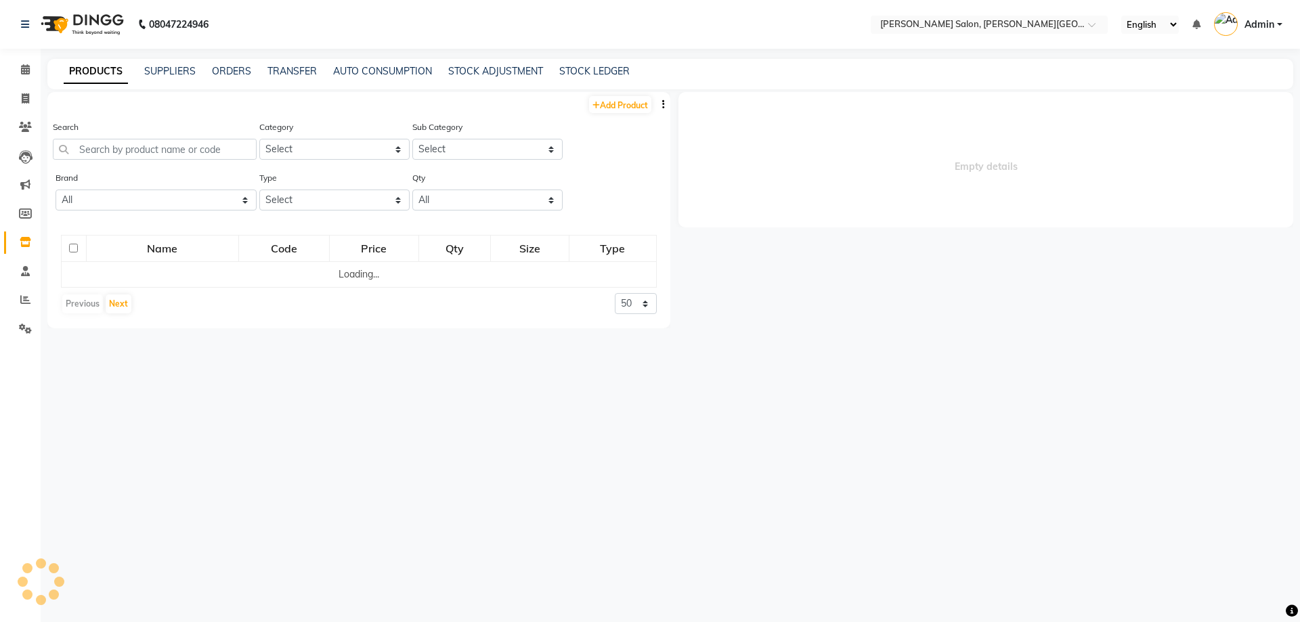
select select
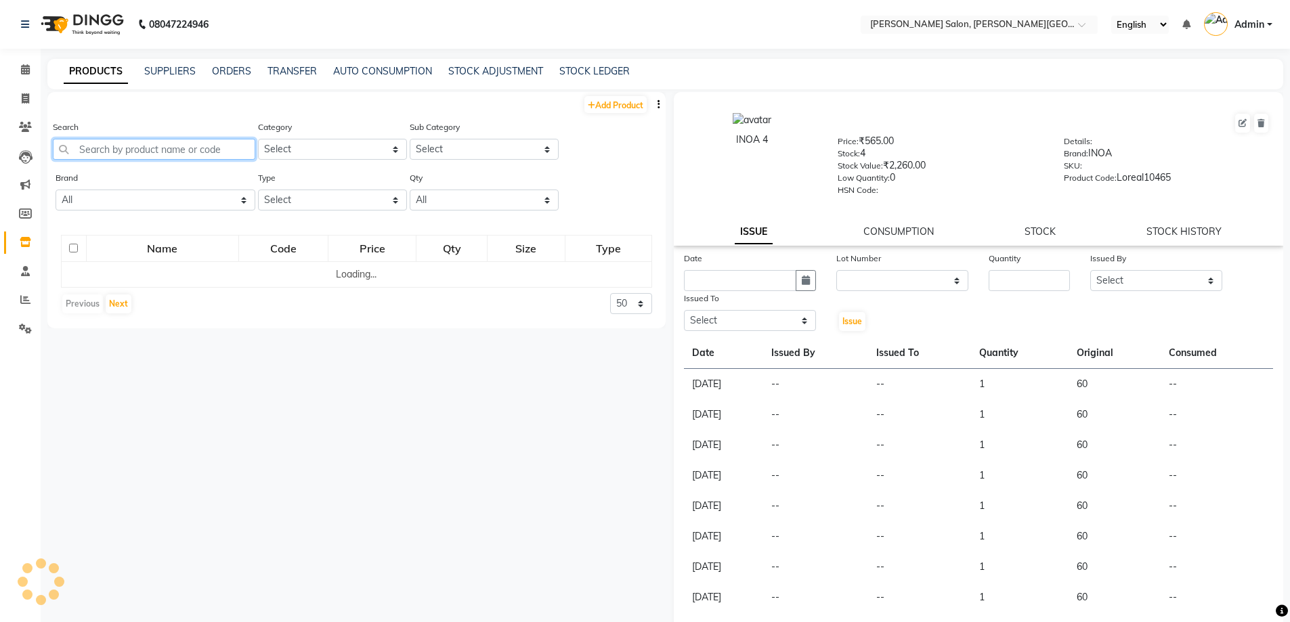
click at [173, 150] on input "text" at bounding box center [154, 149] width 202 height 21
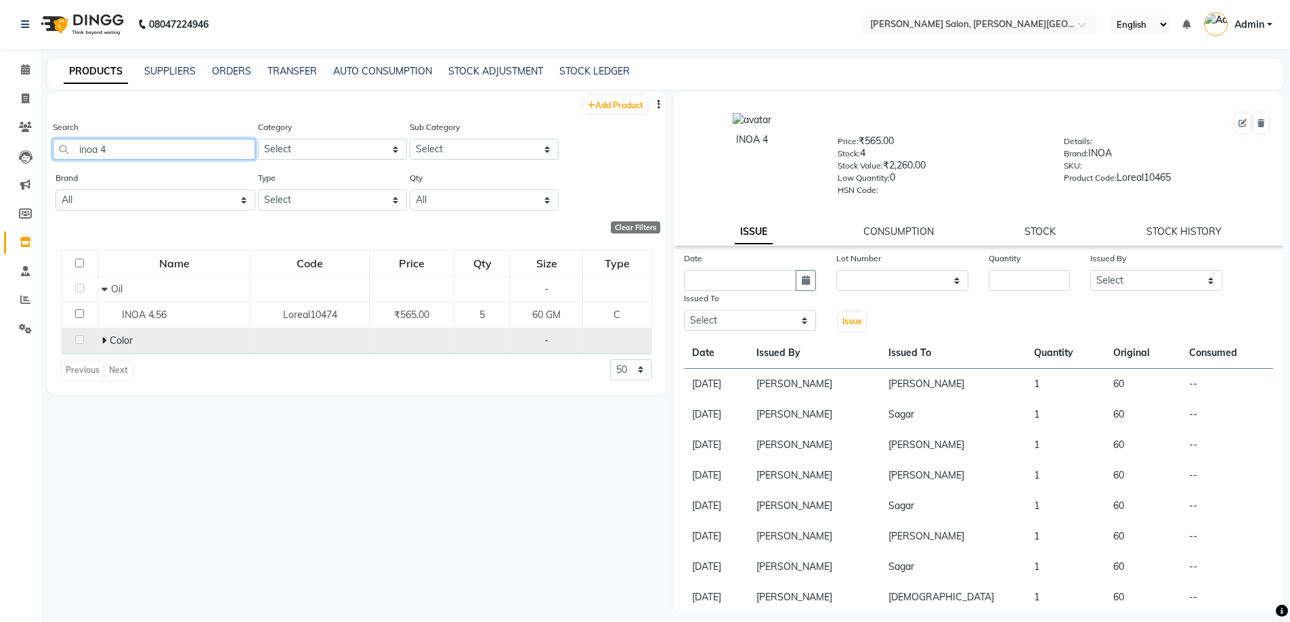
type input "inoa 4"
click at [99, 339] on td "Color" at bounding box center [174, 341] width 152 height 26
click at [102, 339] on icon at bounding box center [104, 340] width 5 height 9
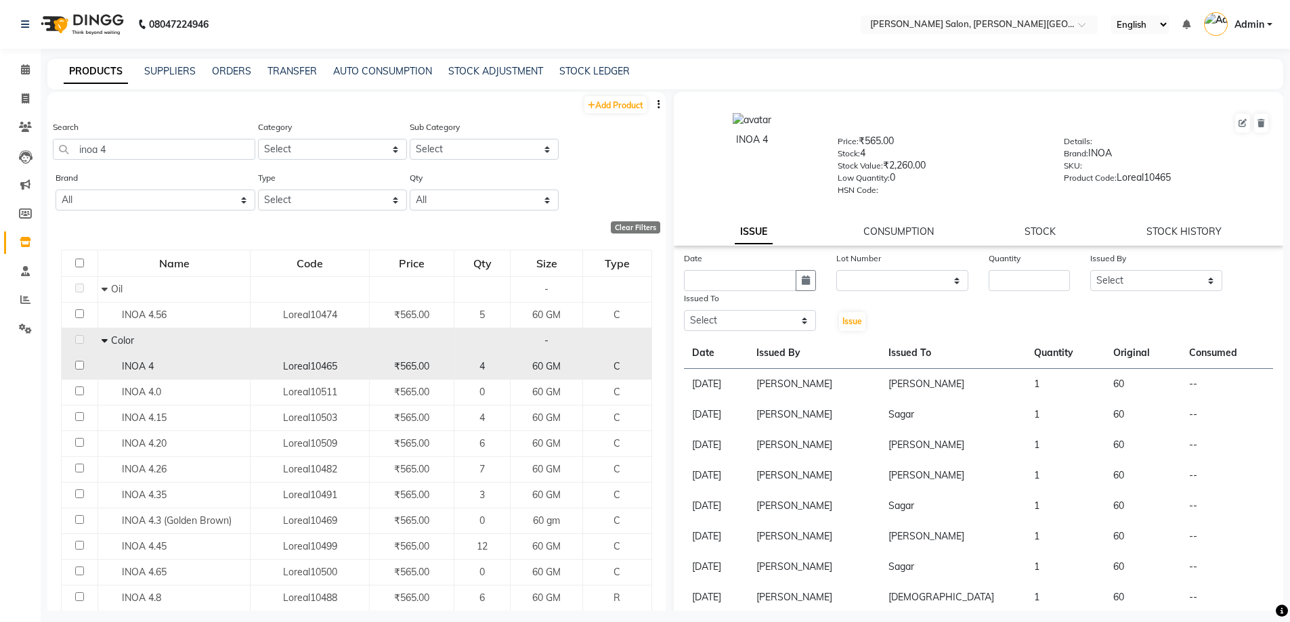
click at [139, 368] on span "INOA 4" at bounding box center [138, 366] width 32 height 12
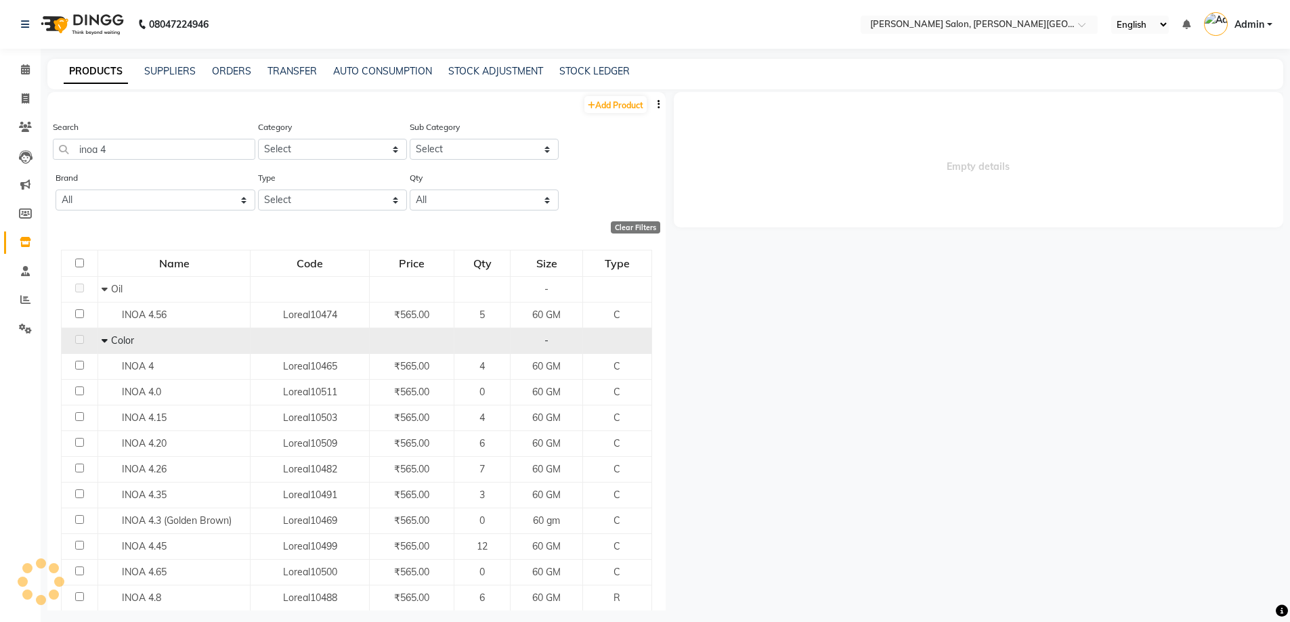
select select
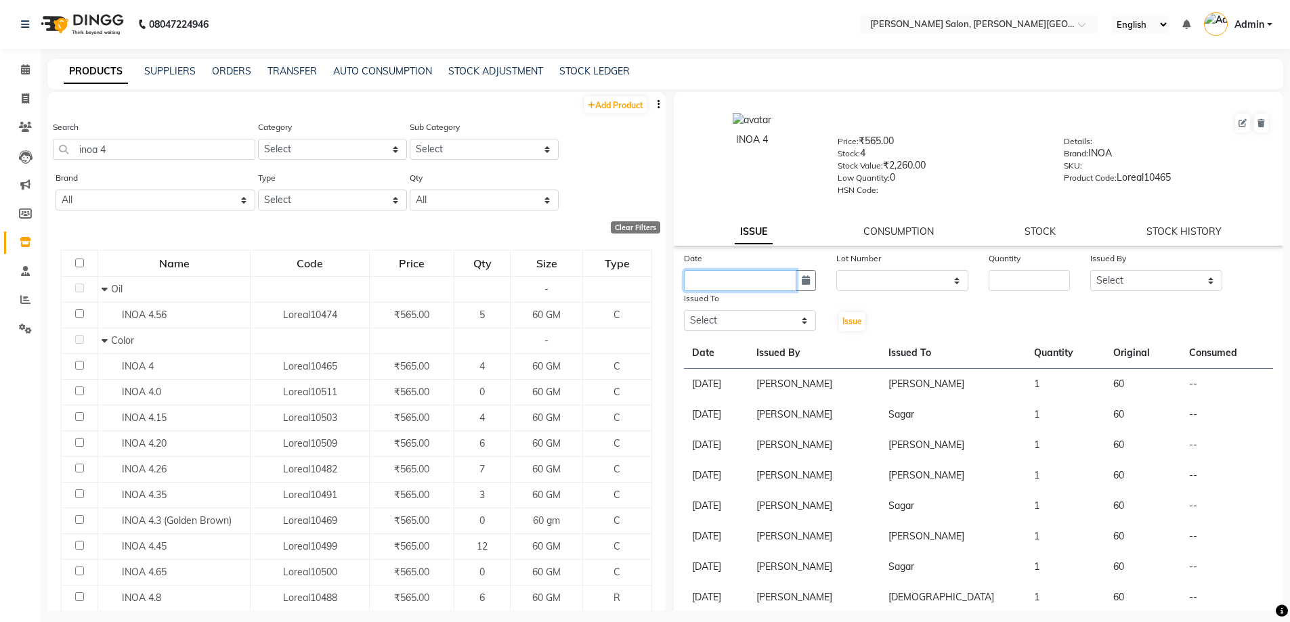
click at [790, 277] on input "text" at bounding box center [740, 280] width 112 height 21
select select "9"
select select "2025"
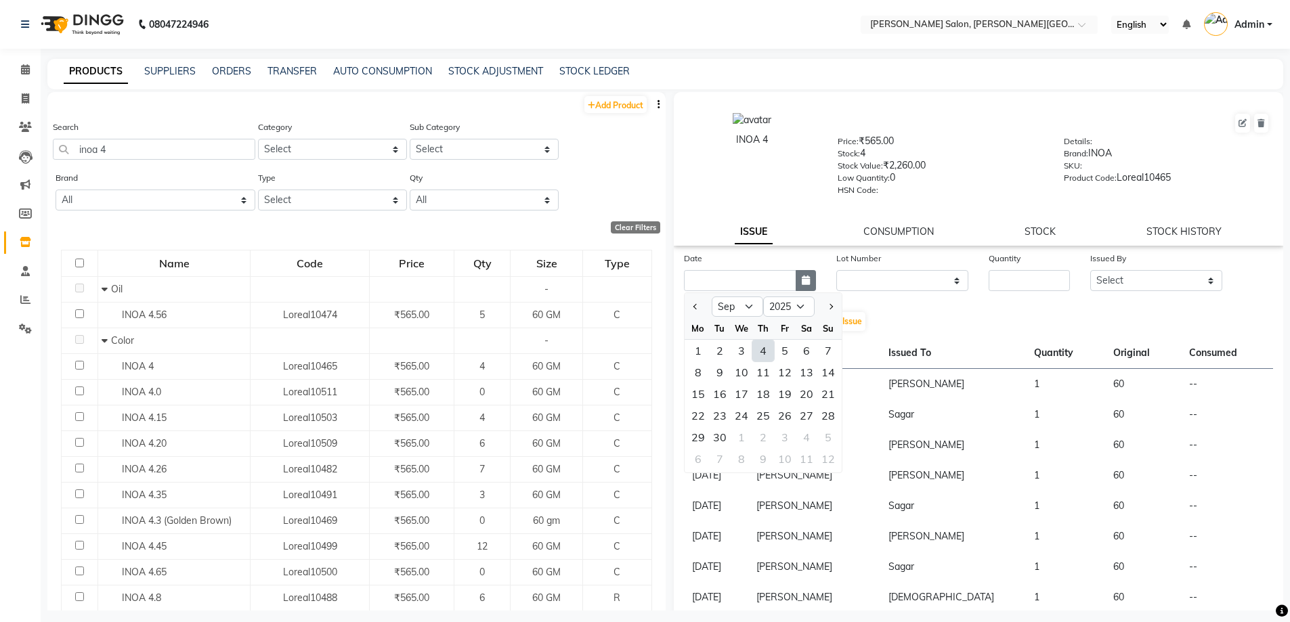
click at [796, 280] on button "button" at bounding box center [806, 280] width 20 height 21
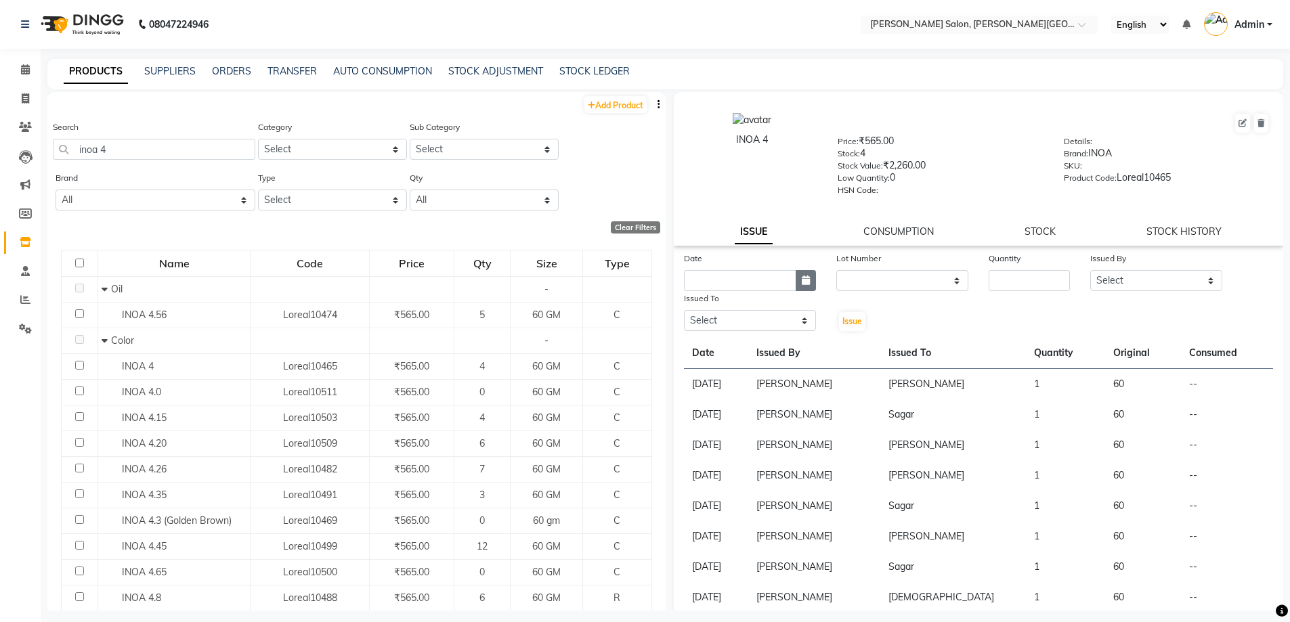
click at [804, 280] on icon "button" at bounding box center [806, 280] width 8 height 9
select select "9"
select select "2025"
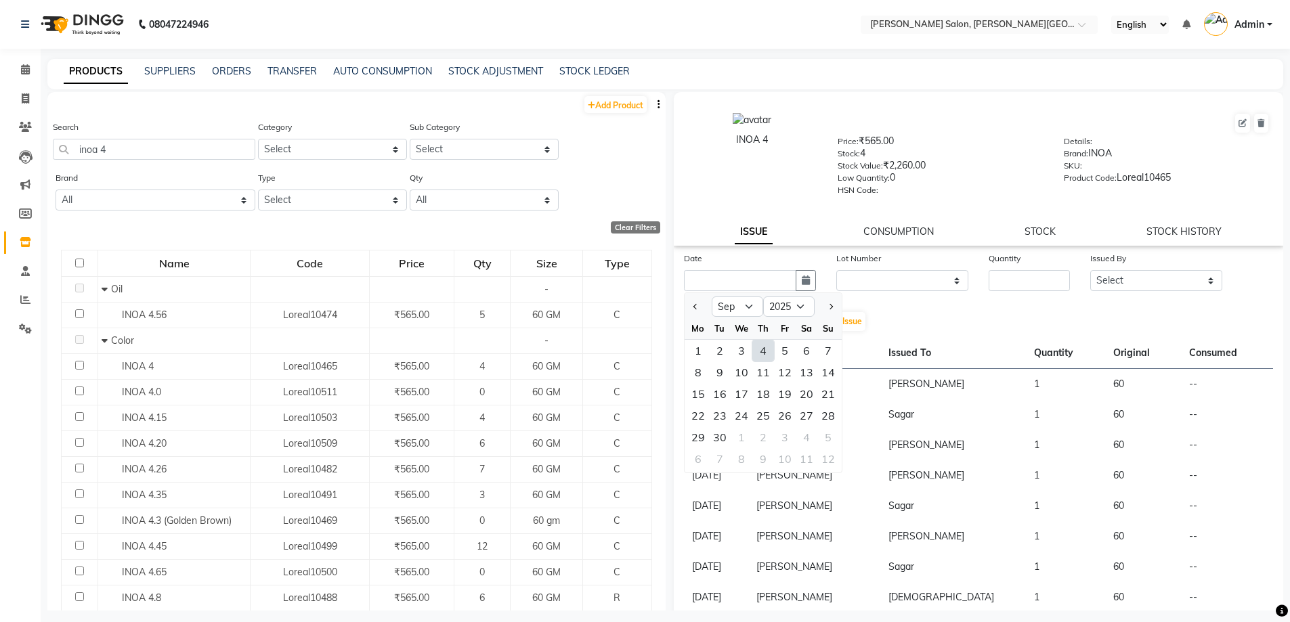
click at [770, 352] on div "4" at bounding box center [763, 351] width 22 height 22
type input "[DATE]"
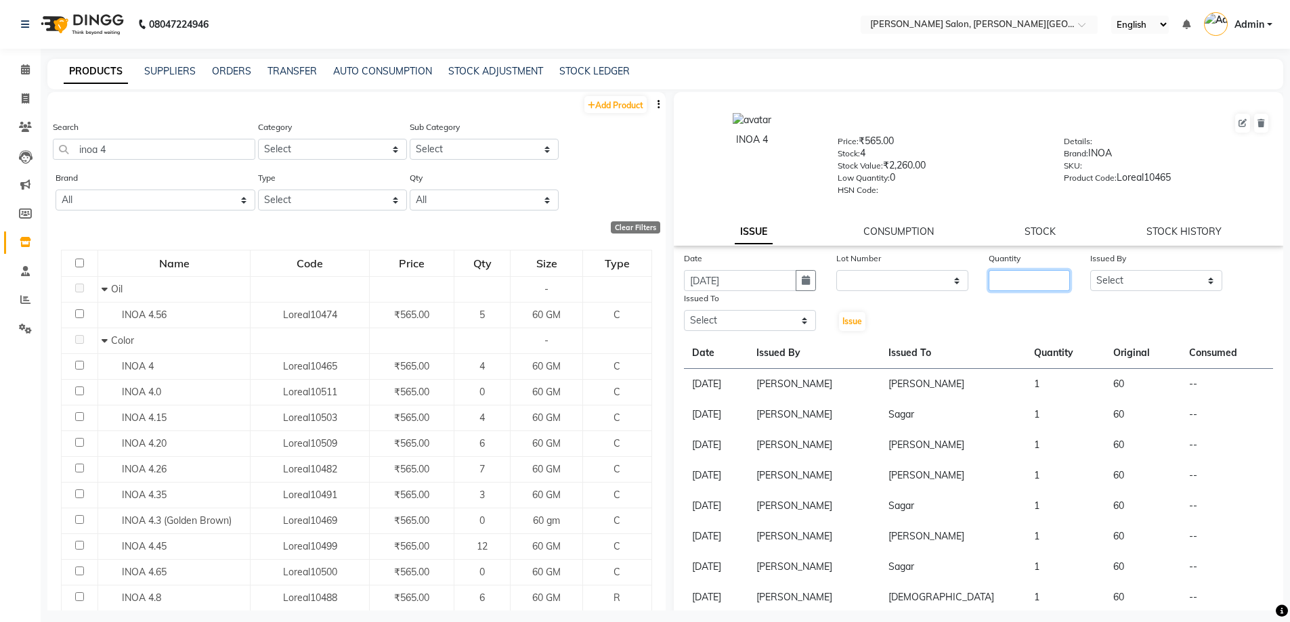
click at [1010, 281] on input "number" at bounding box center [1028, 280] width 81 height 21
type input "1"
click at [1144, 279] on select "Select [PERSON_NAME] [PERSON_NAME] [PERSON_NAME] [PERSON_NAME] [PERSON_NAME] [P…" at bounding box center [1156, 280] width 132 height 21
select select "22721"
click at [1090, 270] on select "Select [PERSON_NAME] [PERSON_NAME] [PERSON_NAME] [PERSON_NAME] [PERSON_NAME] [P…" at bounding box center [1156, 280] width 132 height 21
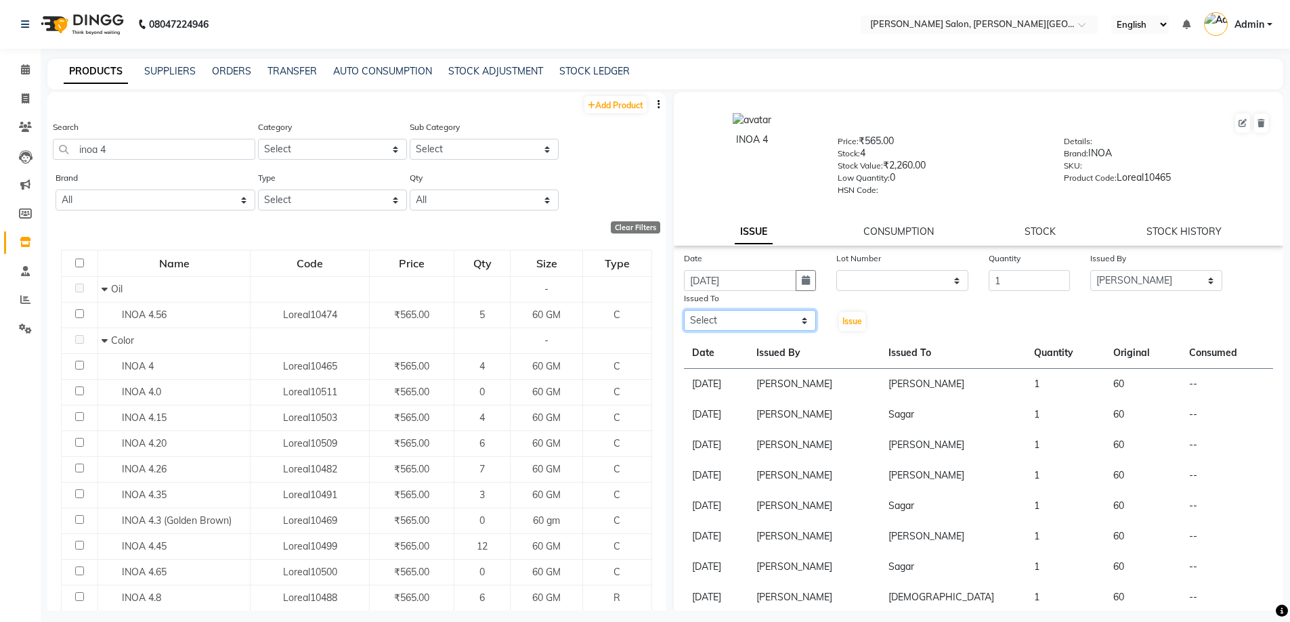
click at [760, 311] on select "Select [PERSON_NAME] [PERSON_NAME] [PERSON_NAME] [PERSON_NAME] [PERSON_NAME] [P…" at bounding box center [750, 320] width 132 height 21
select select "27366"
click at [684, 310] on select "Select [PERSON_NAME] [PERSON_NAME] [PERSON_NAME] [PERSON_NAME] [PERSON_NAME] [P…" at bounding box center [750, 320] width 132 height 21
click at [853, 321] on span "Issue" at bounding box center [852, 321] width 20 height 10
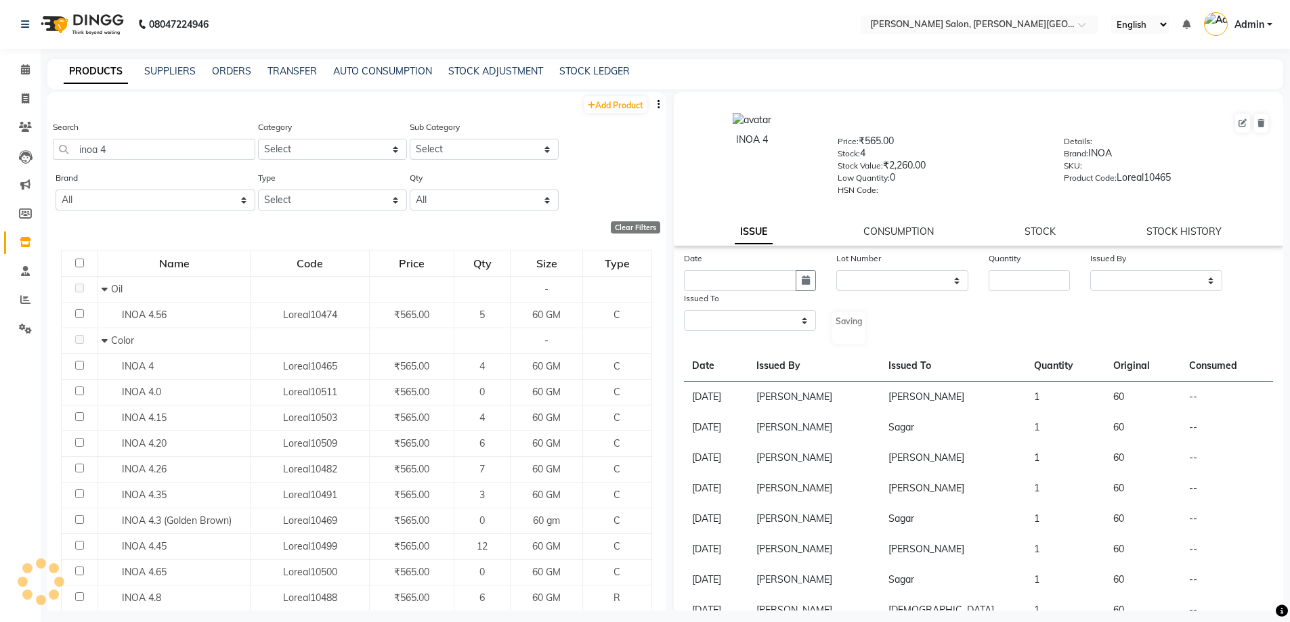
select select
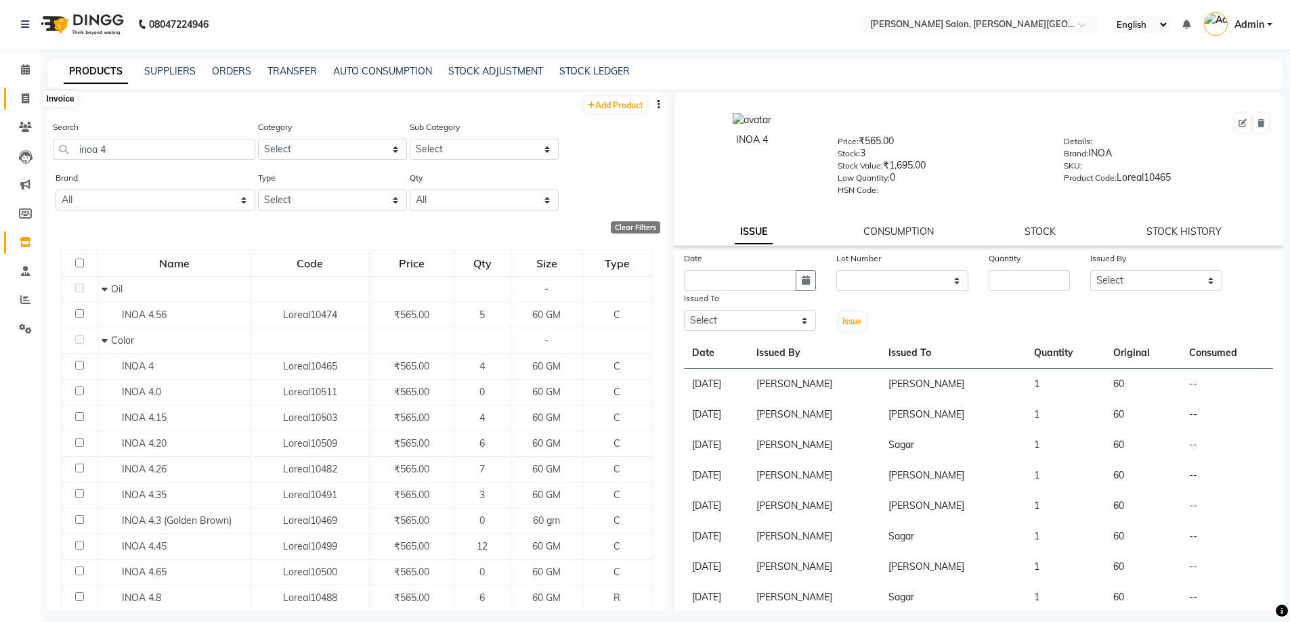
click at [19, 100] on span at bounding box center [26, 99] width 24 height 16
select select "service"
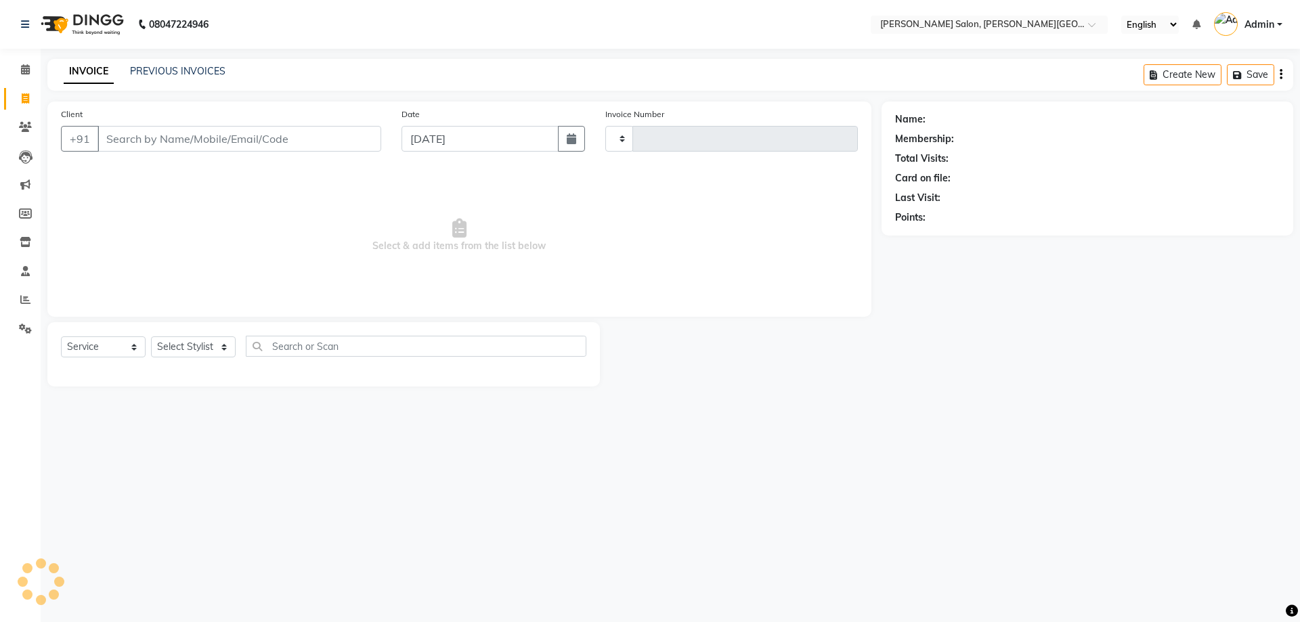
type input "2749"
select select "4122"
click at [25, 328] on icon at bounding box center [25, 329] width 13 height 10
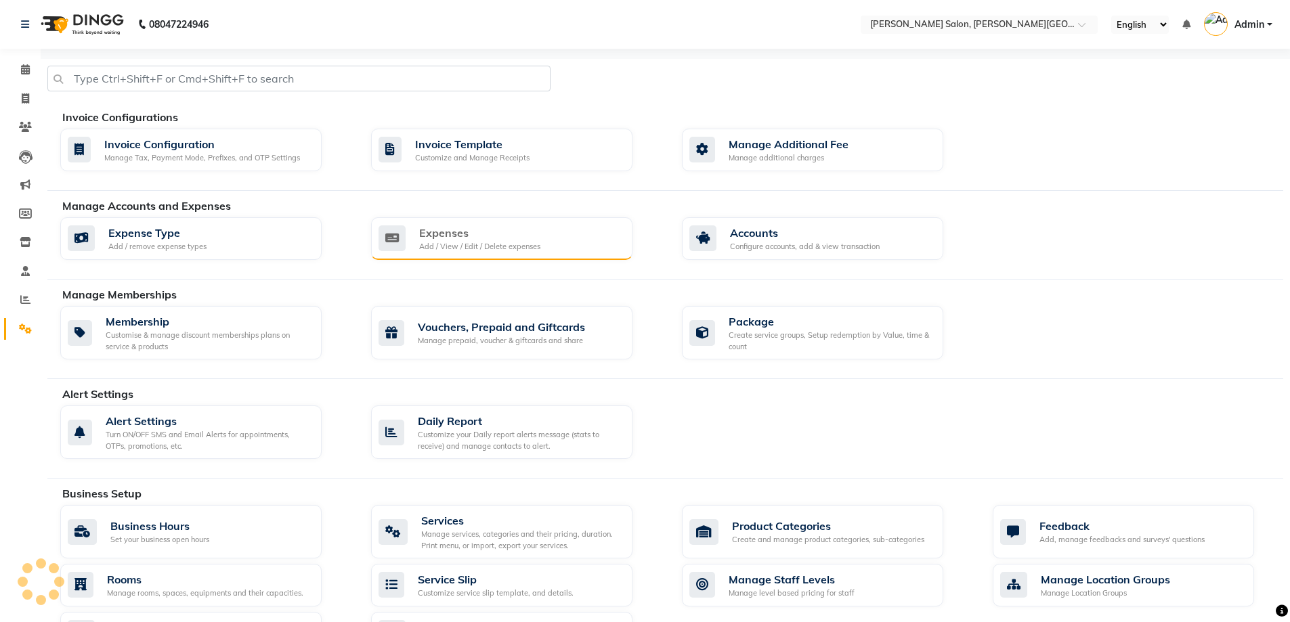
click at [479, 239] on div "Expenses" at bounding box center [479, 233] width 121 height 16
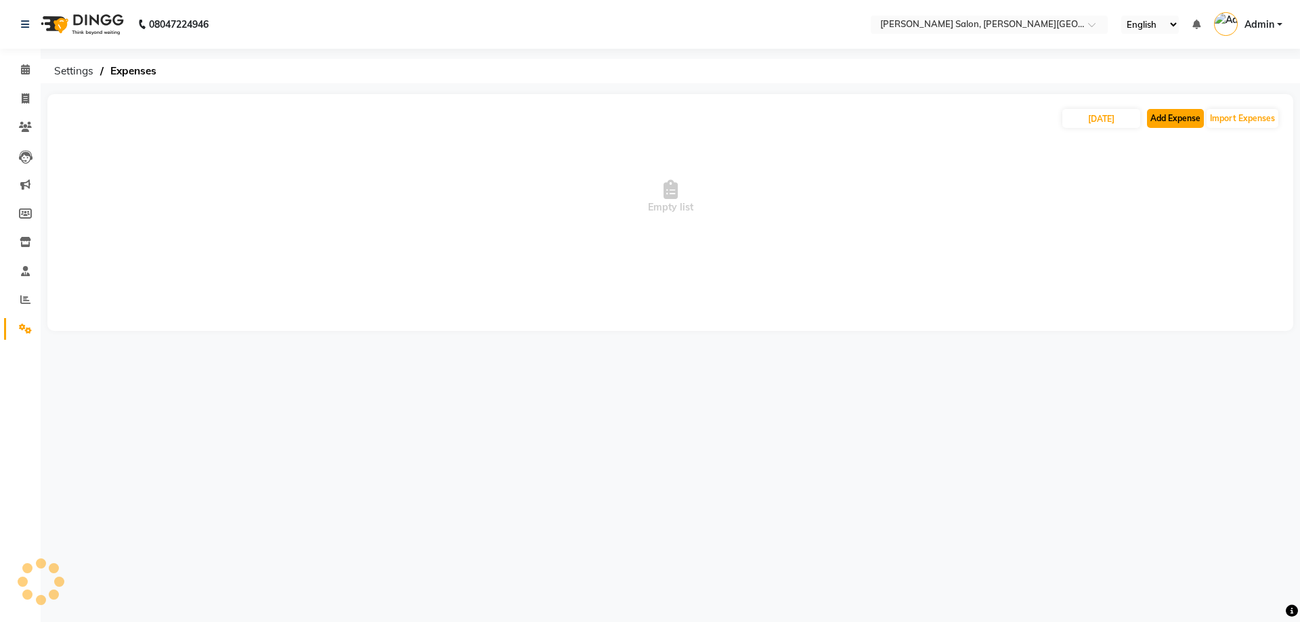
click at [1186, 117] on button "Add Expense" at bounding box center [1175, 118] width 57 height 19
select select "1"
select select "2930"
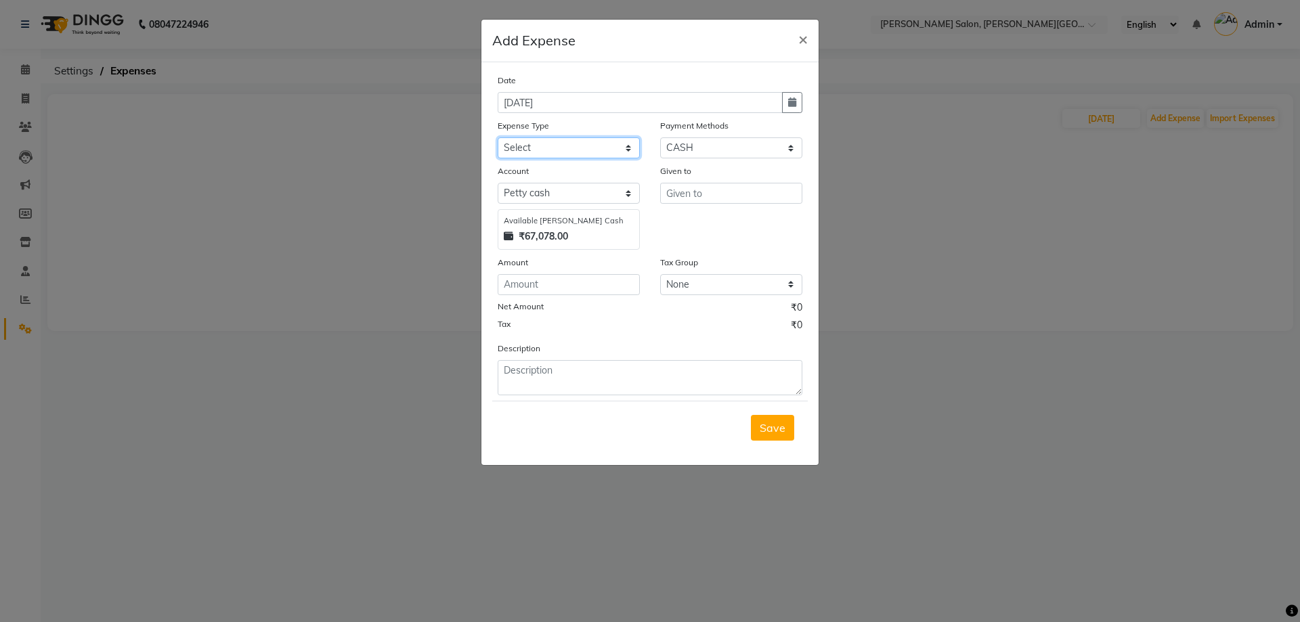
click at [552, 158] on select "Select Advance Salary Bank charges Card Expenses Car maintenance Cash transfer …" at bounding box center [569, 147] width 142 height 21
select select "4623"
click at [498, 137] on select "Select Advance Salary Bank charges Card Expenses Car maintenance Cash transfer …" at bounding box center [569, 147] width 142 height 21
type input "eyelashes"
type input "1650"
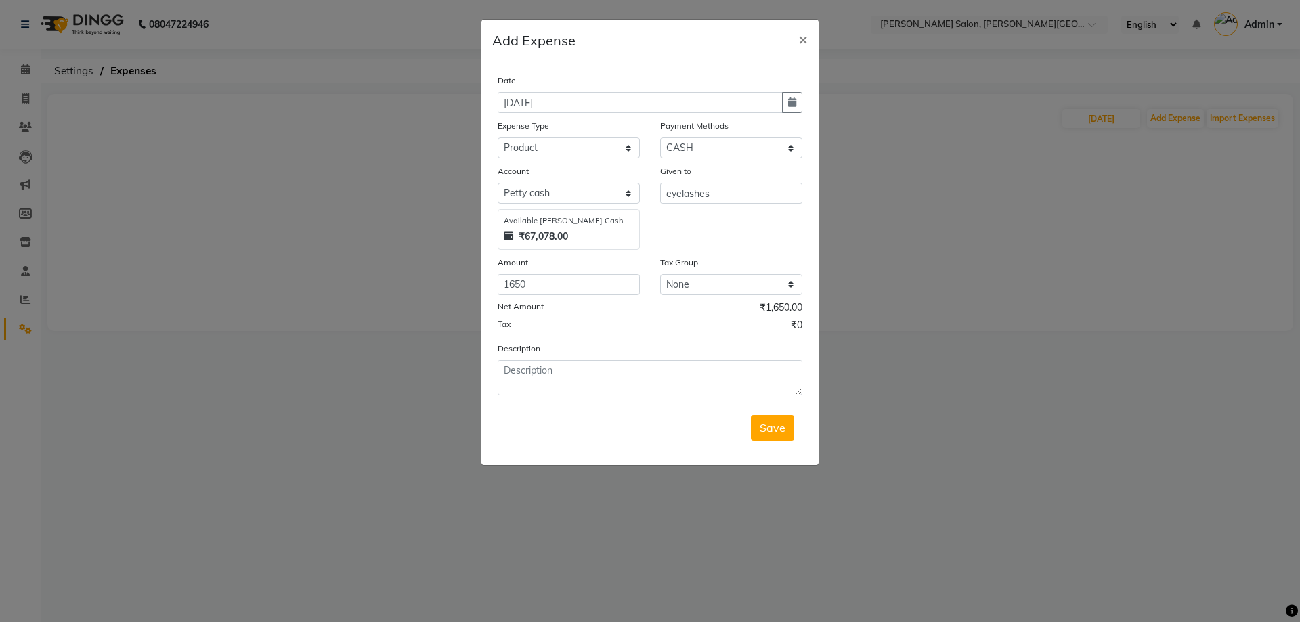
click at [780, 442] on div "Save" at bounding box center [650, 427] width 316 height 53
click at [774, 426] on span "Save" at bounding box center [773, 428] width 26 height 14
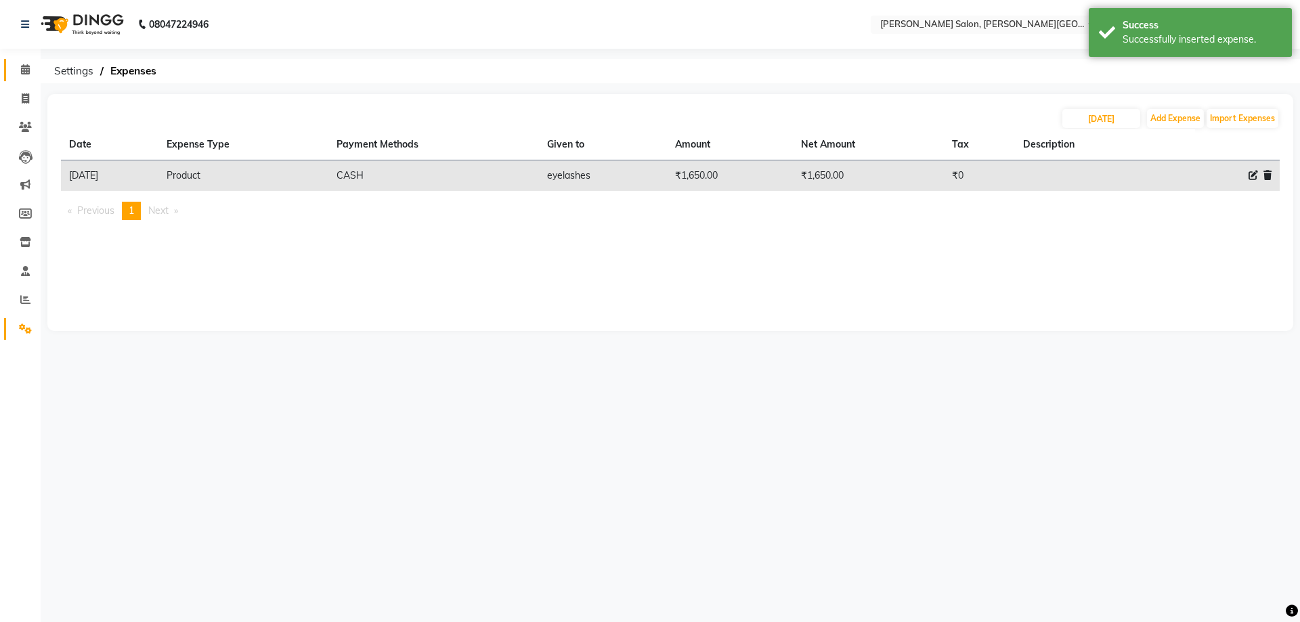
click at [27, 78] on link "Calendar" at bounding box center [20, 70] width 32 height 22
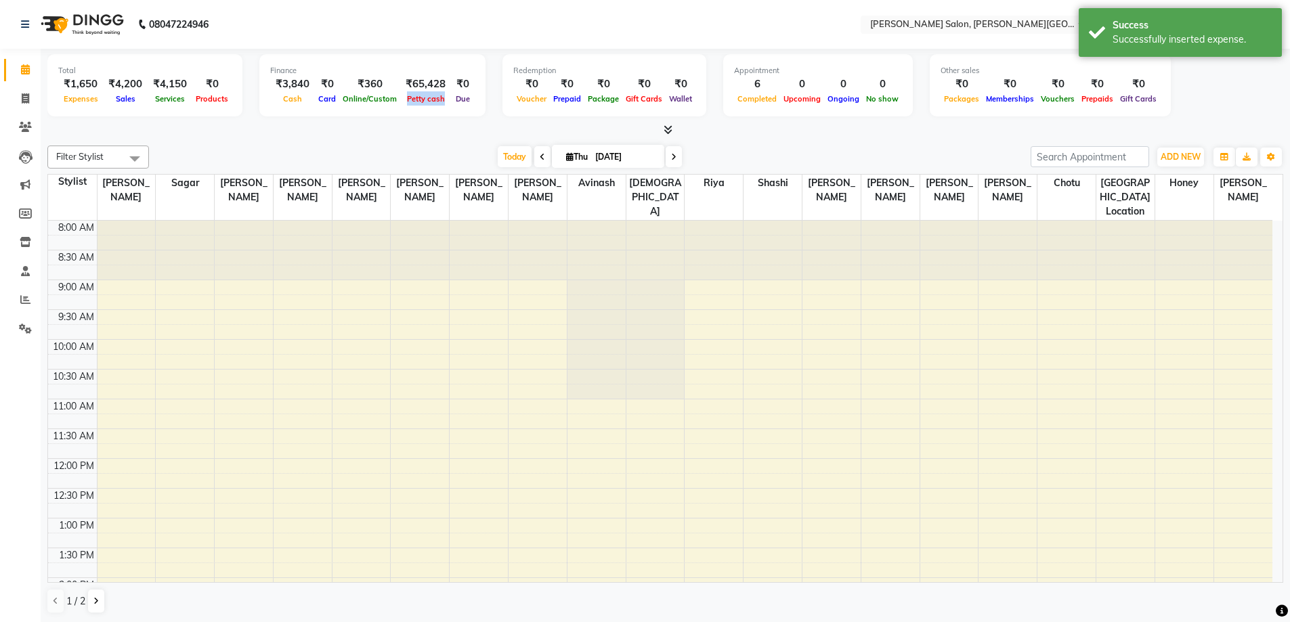
drag, startPoint x: 395, startPoint y: 110, endPoint x: 441, endPoint y: 114, distance: 46.2
click at [441, 114] on div "Finance ₹3,840 Cash ₹0 Card ₹360 Online/Custom ₹65,428 [PERSON_NAME] cash ₹0 Due" at bounding box center [372, 85] width 226 height 62
click at [442, 128] on div at bounding box center [665, 130] width 1236 height 14
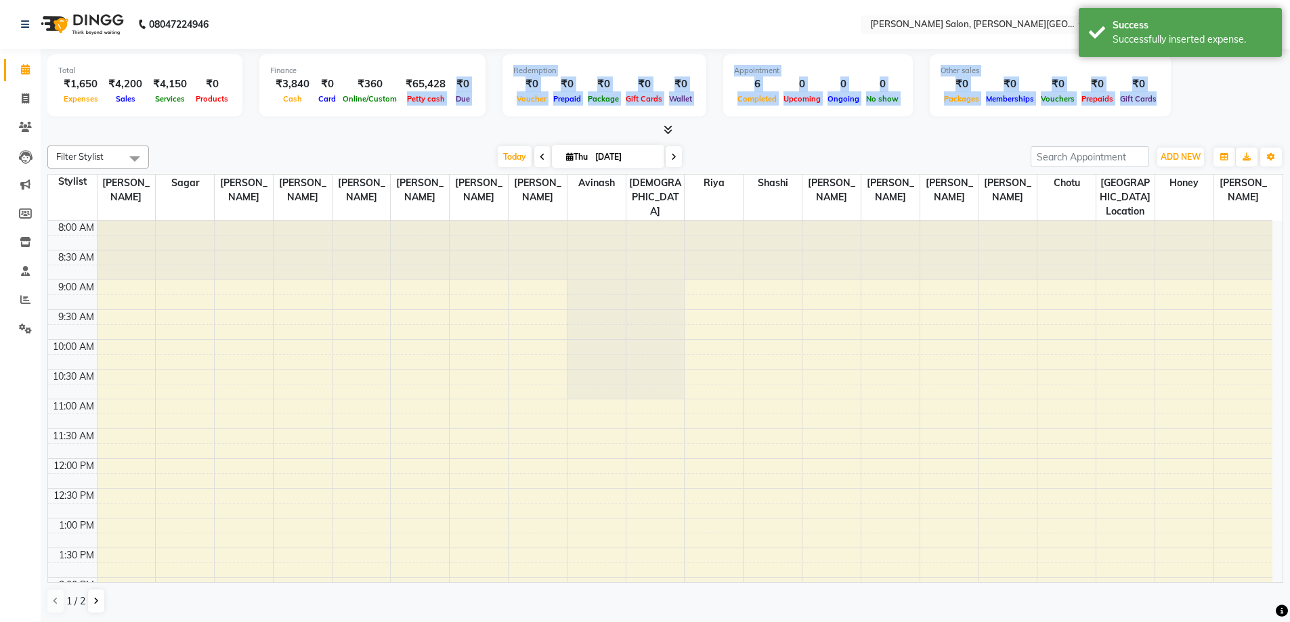
drag, startPoint x: 402, startPoint y: 98, endPoint x: 391, endPoint y: 83, distance: 19.4
click at [396, 95] on div "Total ₹1,650 Expenses ₹4,200 Sales ₹4,150 Services ₹0 Products Finance ₹3,840 C…" at bounding box center [665, 93] width 1236 height 89
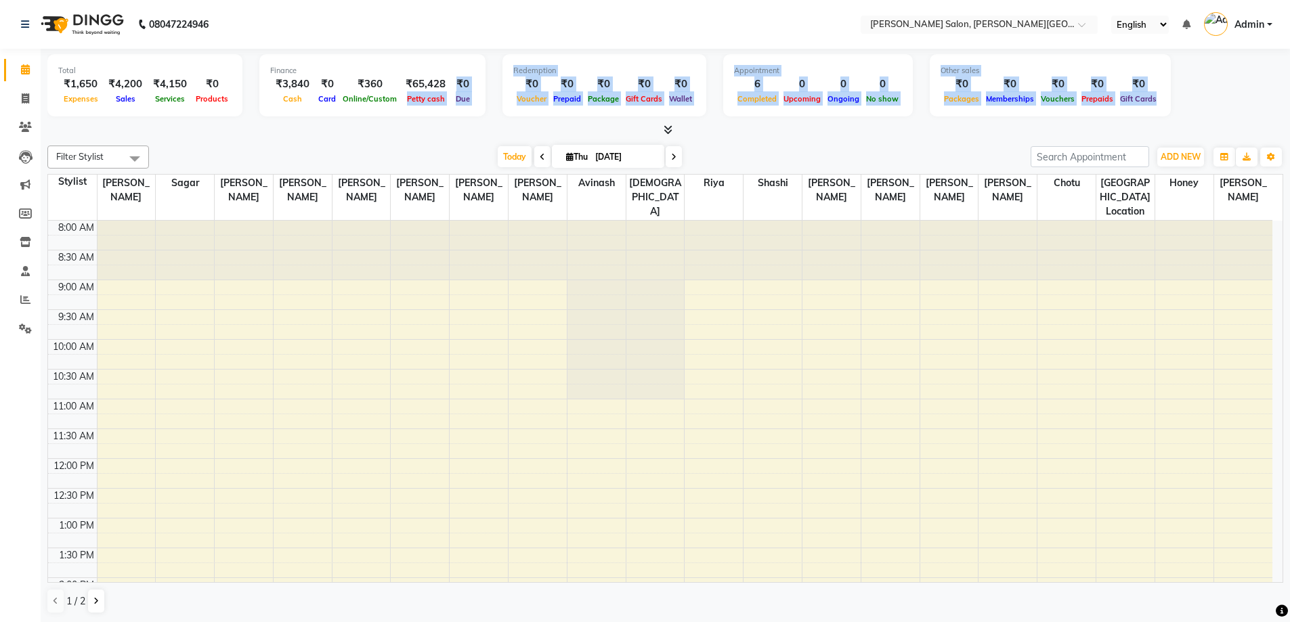
click at [169, 133] on div at bounding box center [665, 130] width 1236 height 14
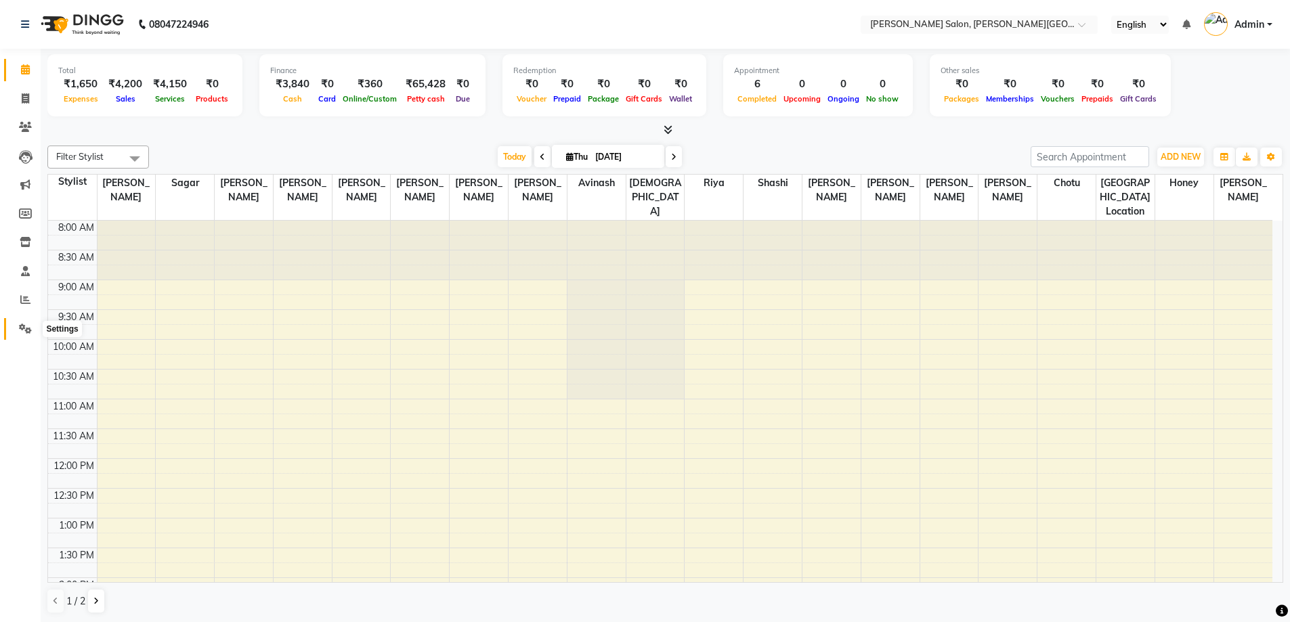
click at [20, 322] on span at bounding box center [26, 330] width 24 height 16
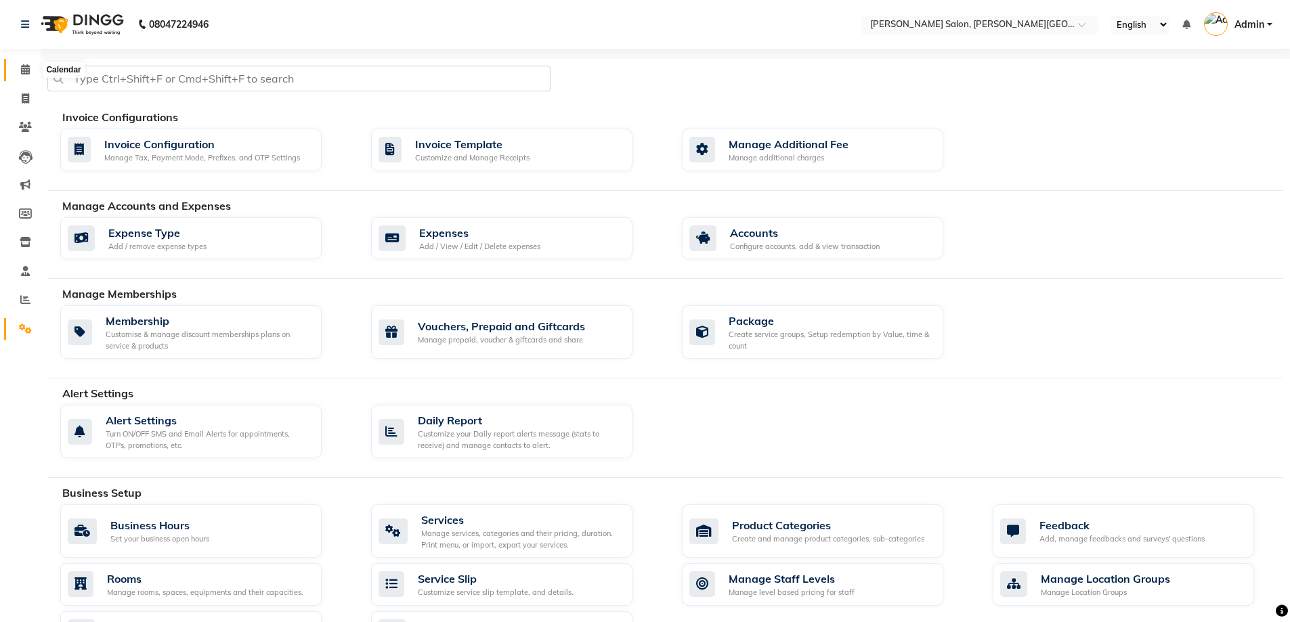
click at [25, 68] on icon at bounding box center [25, 69] width 9 height 10
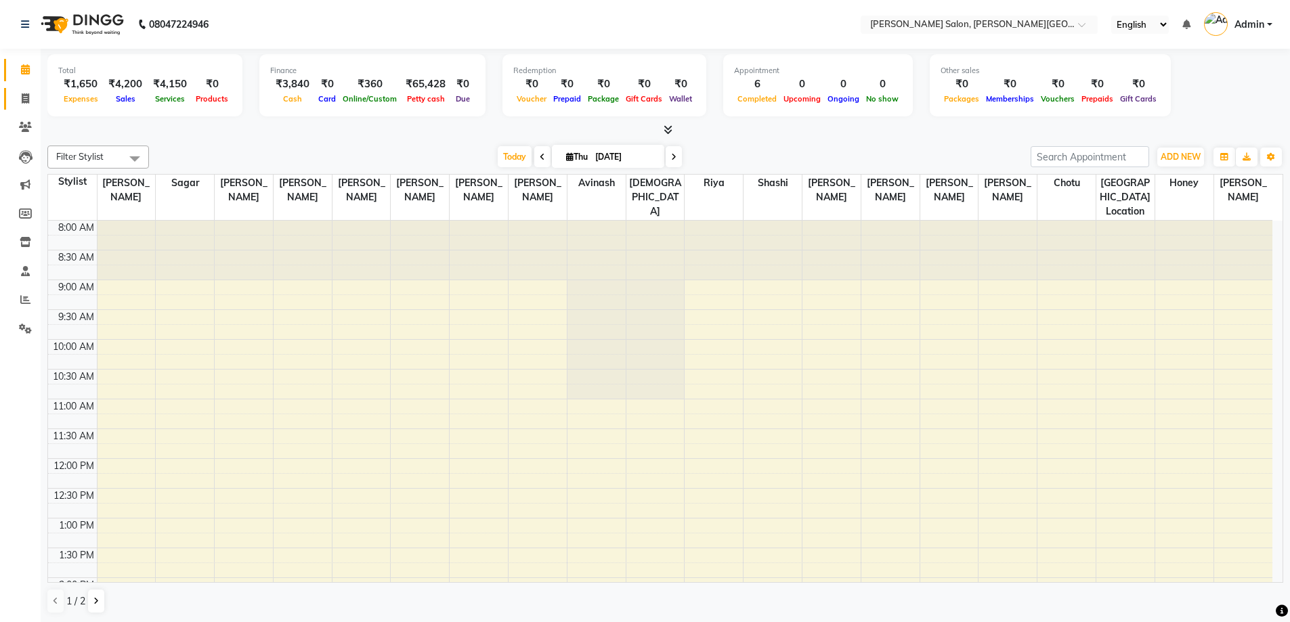
click at [14, 95] on link "Invoice" at bounding box center [20, 99] width 32 height 22
select select "service"
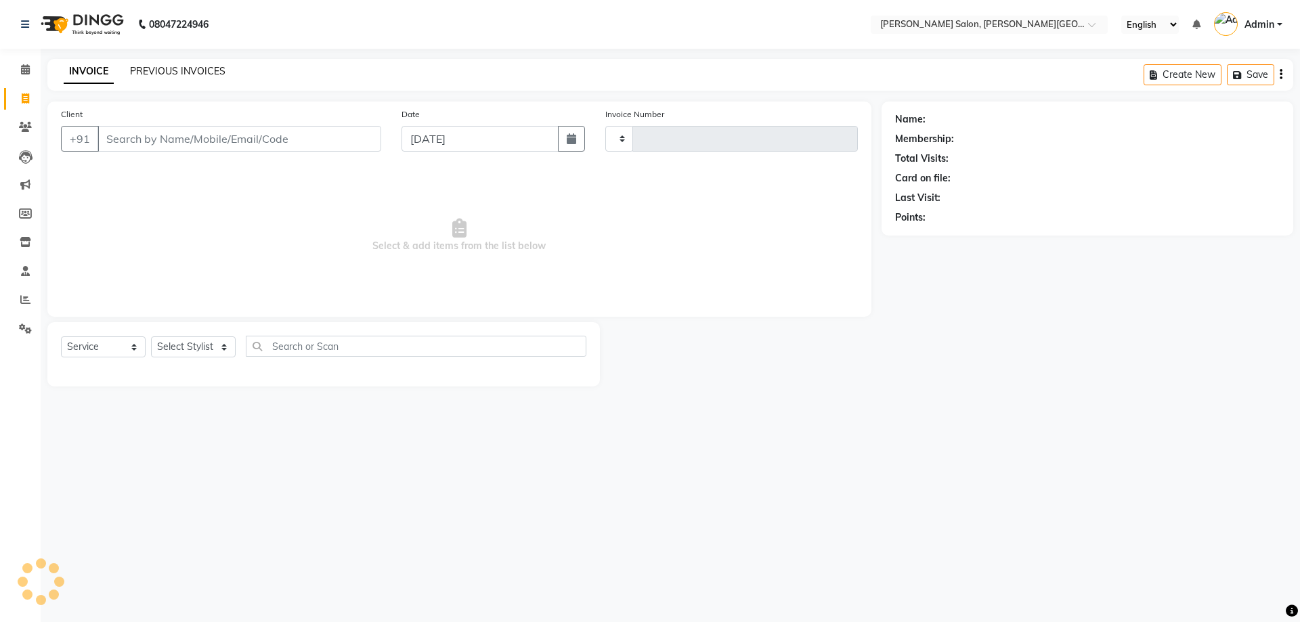
click at [206, 71] on link "PREVIOUS INVOICES" at bounding box center [177, 71] width 95 height 12
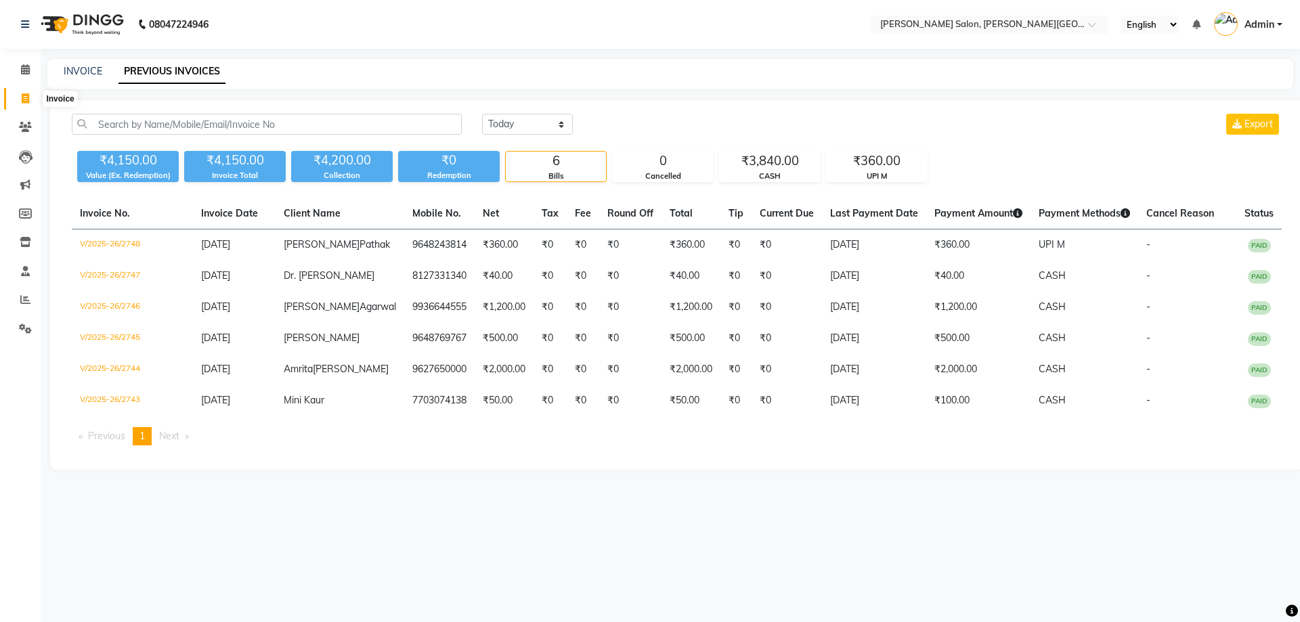
click at [22, 94] on icon at bounding box center [25, 98] width 7 height 10
select select "service"
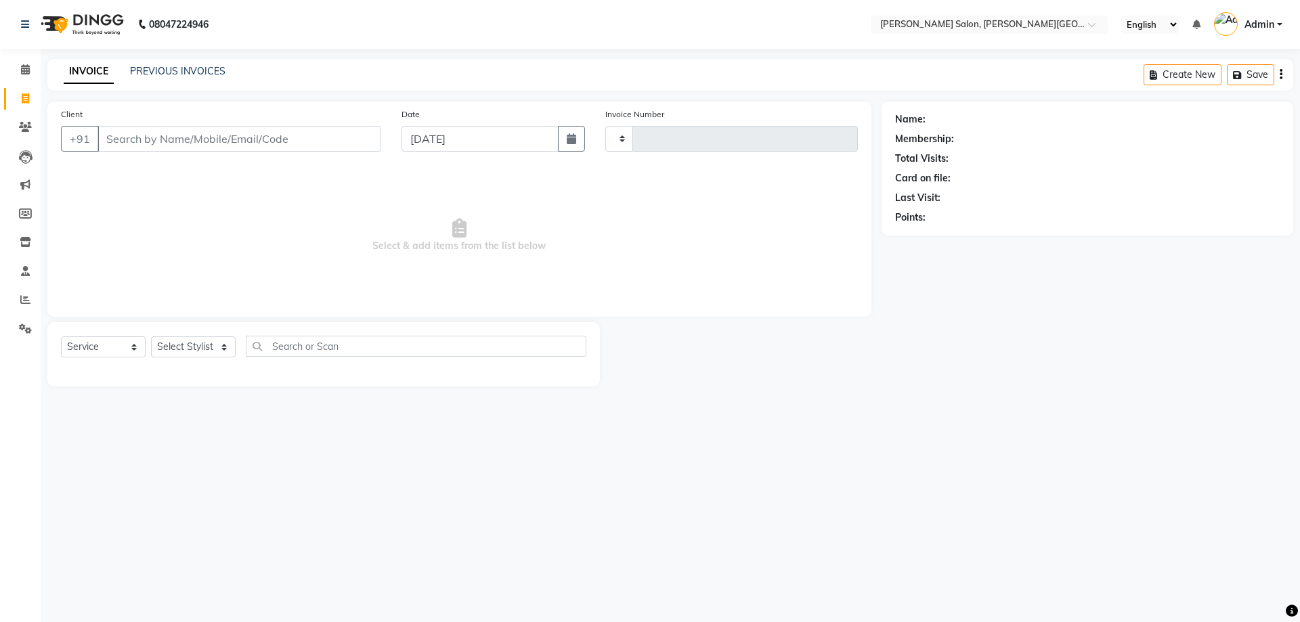
type input "m"
type input "2749"
select select "4122"
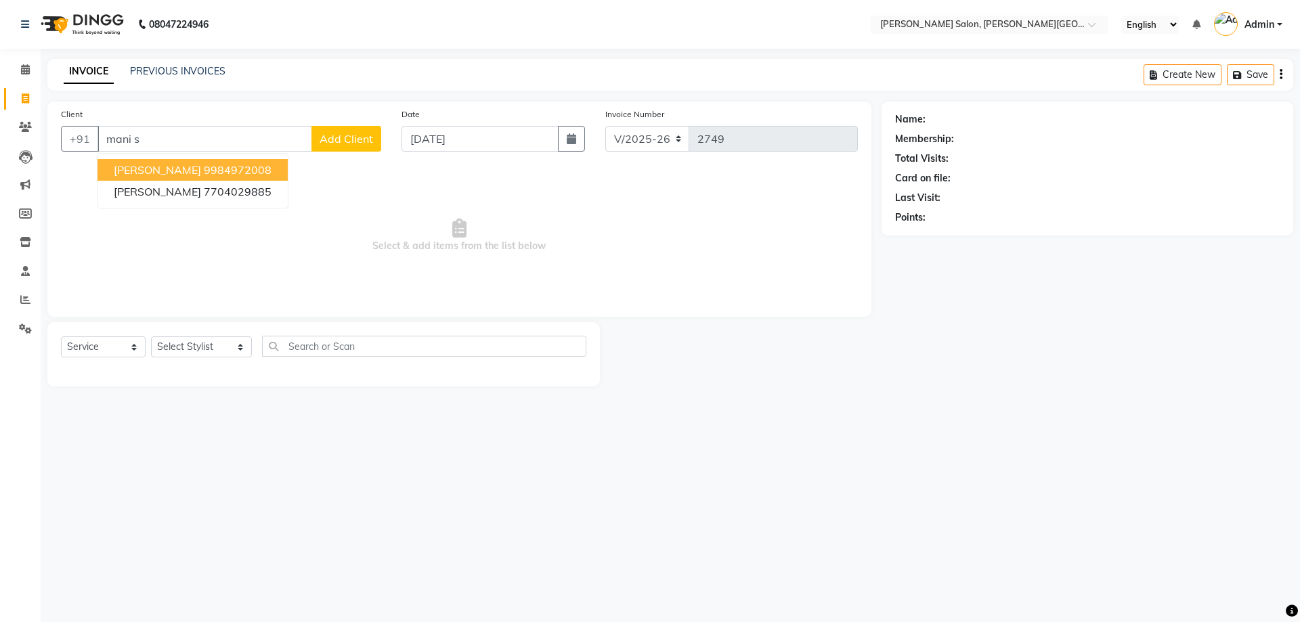
click at [204, 166] on ngb-highlight "9984972008" at bounding box center [238, 170] width 68 height 14
type input "9984972008"
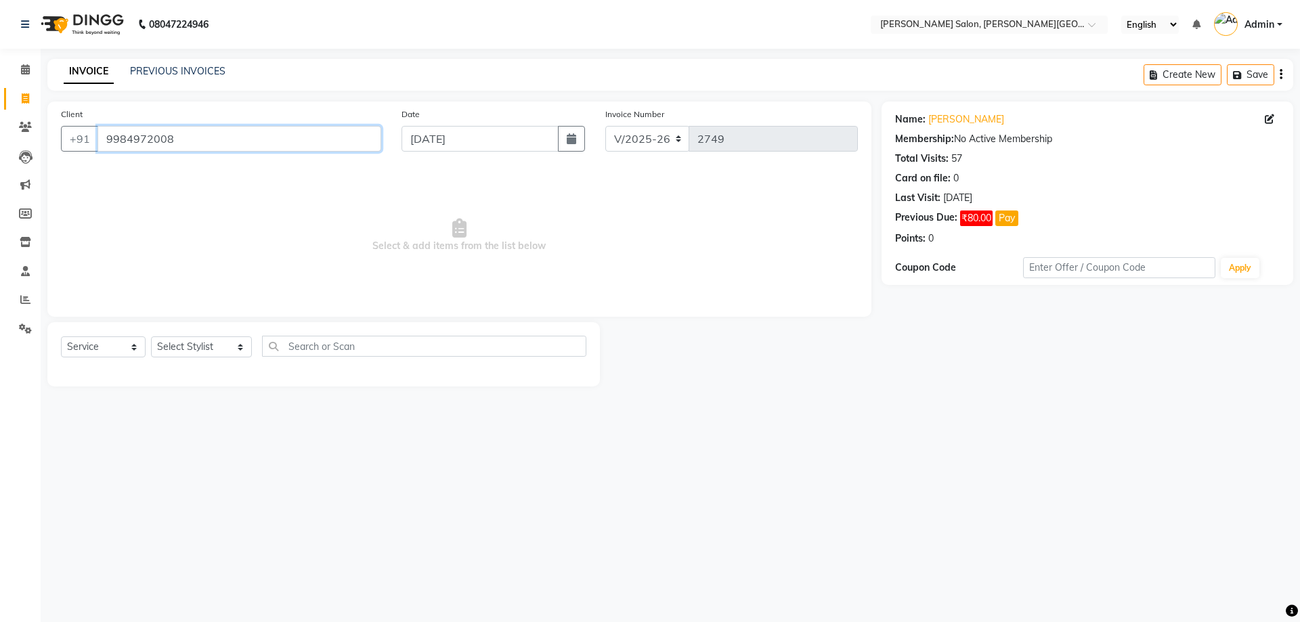
drag, startPoint x: 263, startPoint y: 135, endPoint x: 187, endPoint y: 336, distance: 214.9
click at [26, 261] on app-home "08047224946 Select Location × [PERSON_NAME] Salon, [PERSON_NAME] Road English E…" at bounding box center [650, 203] width 1300 height 407
click at [181, 343] on select "Select Stylist [PERSON_NAME] [PERSON_NAME] [PERSON_NAME] [PERSON_NAME] [PERSON_…" at bounding box center [201, 346] width 101 height 21
select select "59121"
click at [151, 336] on select "Select Stylist [PERSON_NAME] [PERSON_NAME] [PERSON_NAME] [PERSON_NAME] [PERSON_…" at bounding box center [201, 346] width 101 height 21
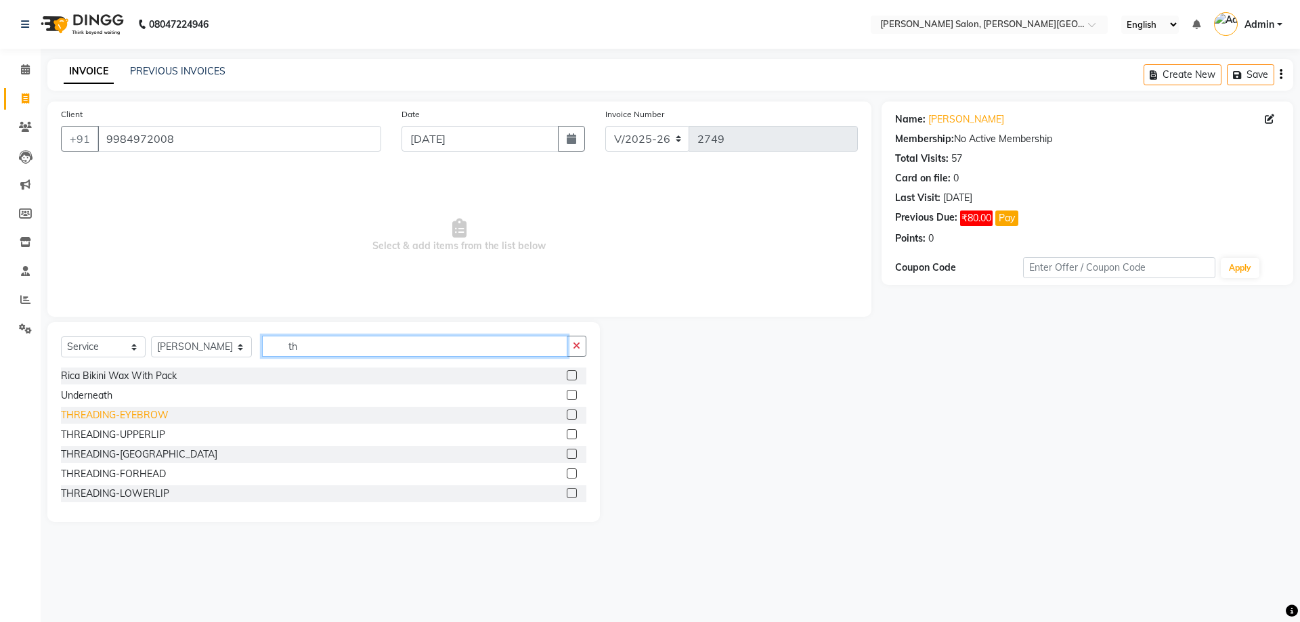
type input "th"
click at [148, 409] on div "THREADING-EYEBROW" at bounding box center [115, 415] width 108 height 14
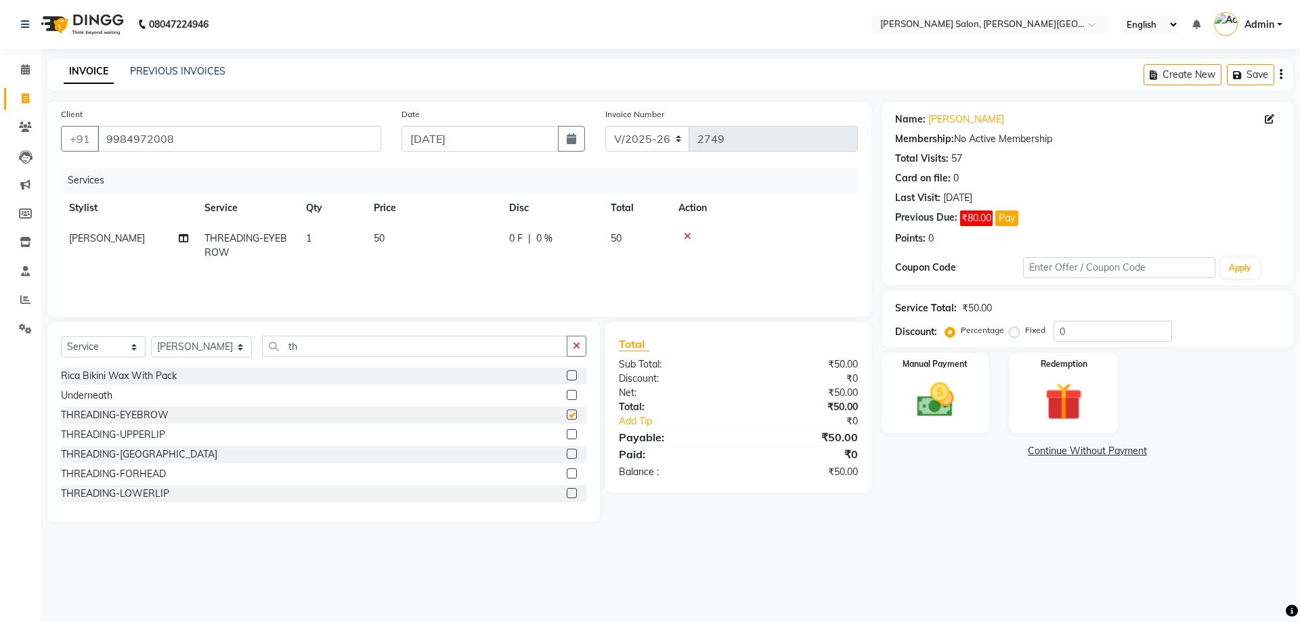
checkbox input "false"
click at [140, 443] on div "THREADING-UPPERLIP" at bounding box center [323, 435] width 525 height 17
click at [81, 441] on div "THREADING-UPPERLIP" at bounding box center [113, 435] width 104 height 14
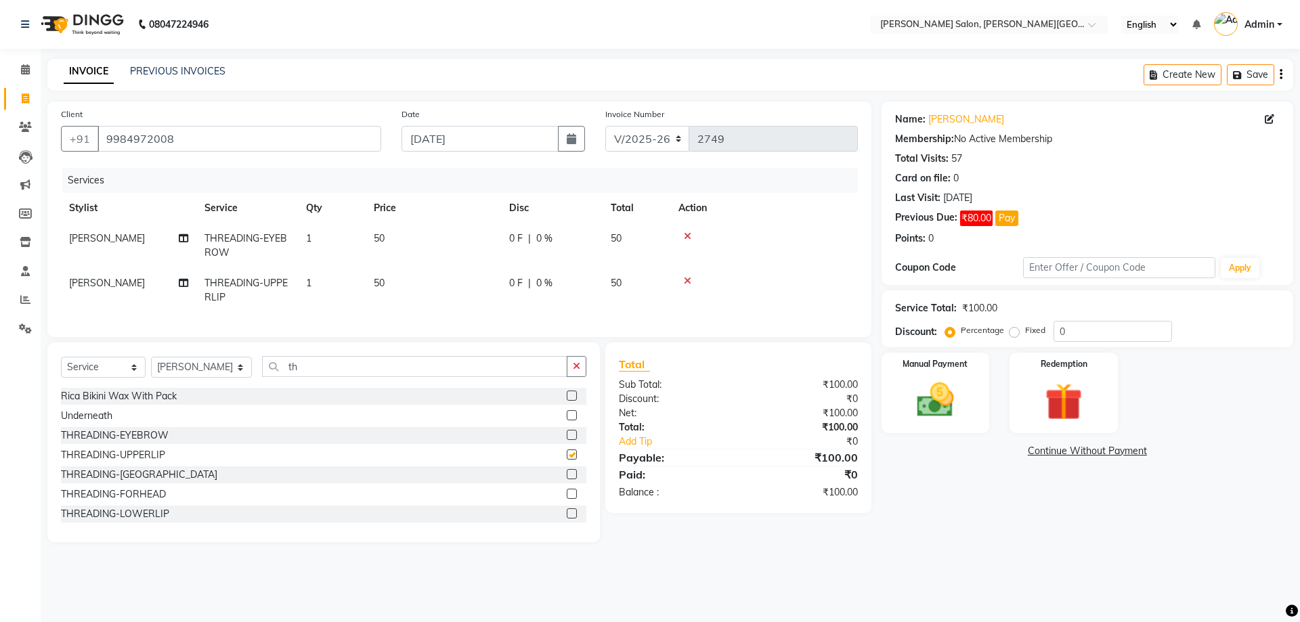
checkbox input "false"
drag, startPoint x: 1116, startPoint y: 348, endPoint x: 1067, endPoint y: 340, distance: 49.4
click at [1064, 345] on div "Name: [PERSON_NAME] Membership: No Active Membership Total Visits: 57 Card on f…" at bounding box center [1093, 322] width 422 height 441
drag, startPoint x: 1078, startPoint y: 330, endPoint x: 1002, endPoint y: 352, distance: 78.9
click at [1009, 341] on div "Percentage Fixed 0" at bounding box center [1060, 331] width 224 height 21
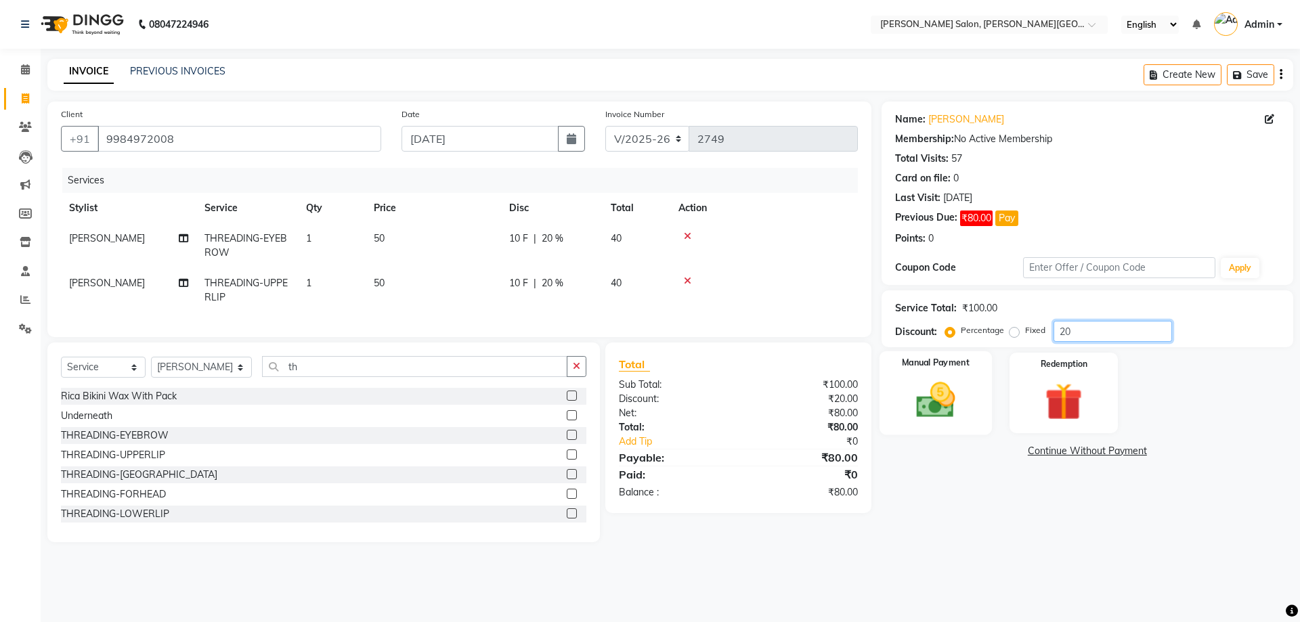
type input "20"
click at [958, 422] on div "Manual Payment" at bounding box center [935, 392] width 112 height 83
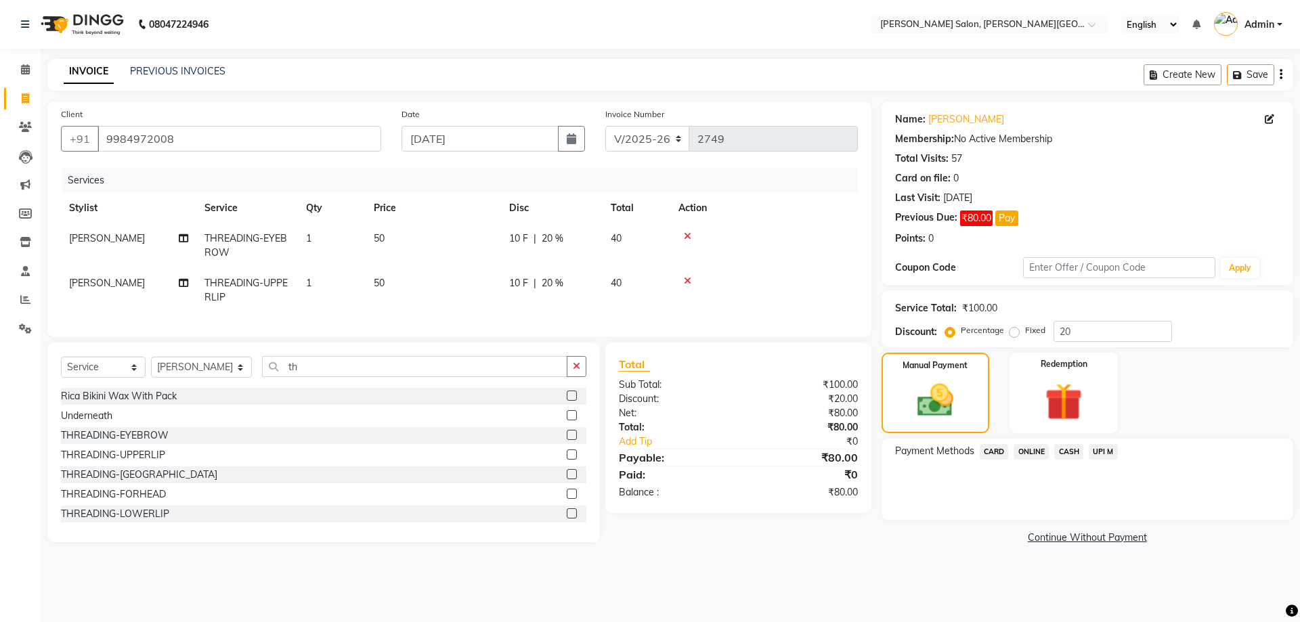
drag, startPoint x: 1103, startPoint y: 450, endPoint x: 1104, endPoint y: 458, distance: 8.9
click at [1104, 452] on span "UPI M" at bounding box center [1103, 452] width 29 height 16
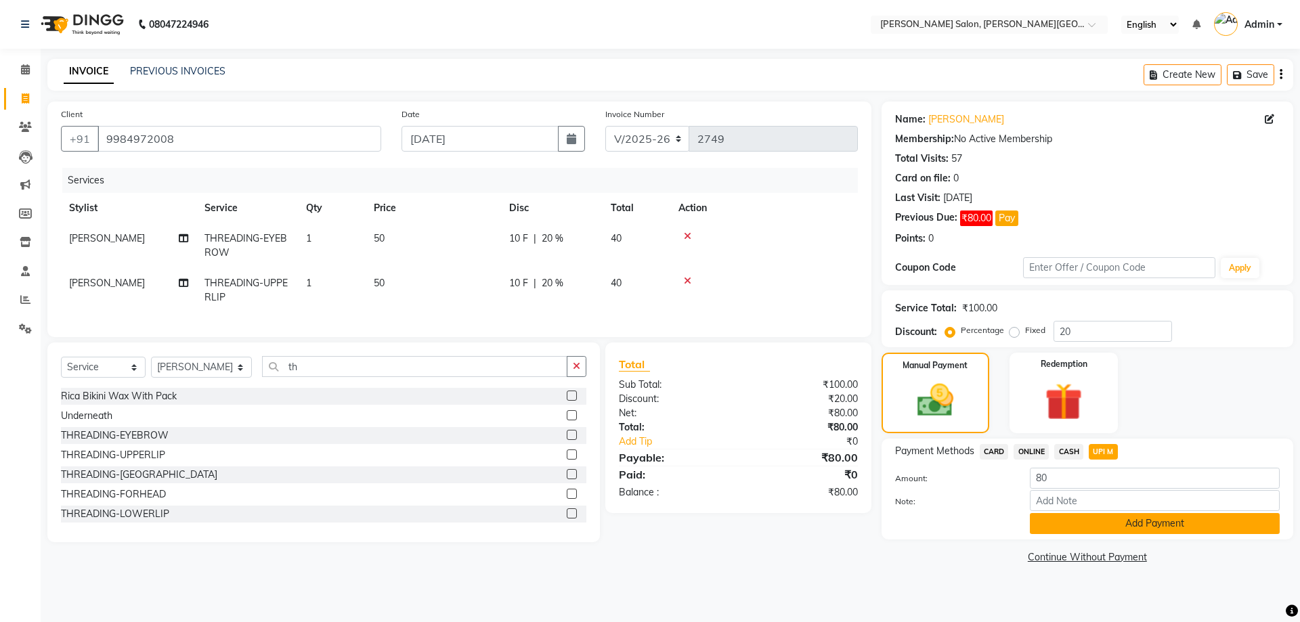
click at [1110, 531] on button "Add Payment" at bounding box center [1155, 523] width 250 height 21
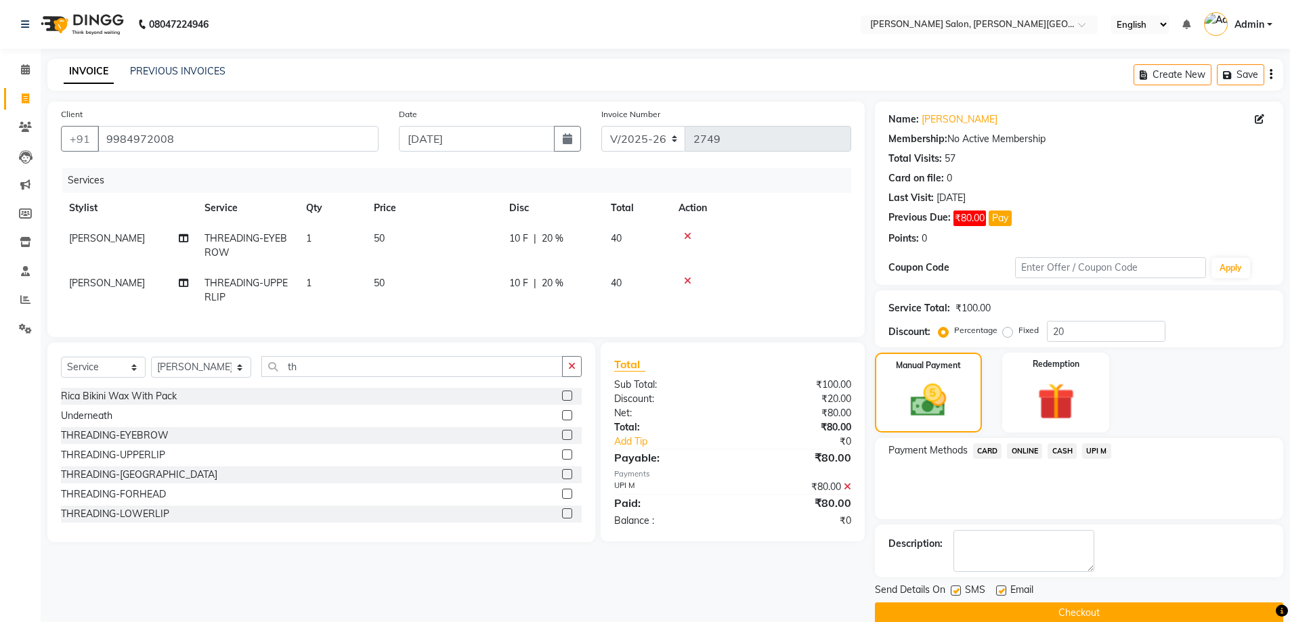
click at [1083, 609] on button "Checkout" at bounding box center [1079, 613] width 408 height 21
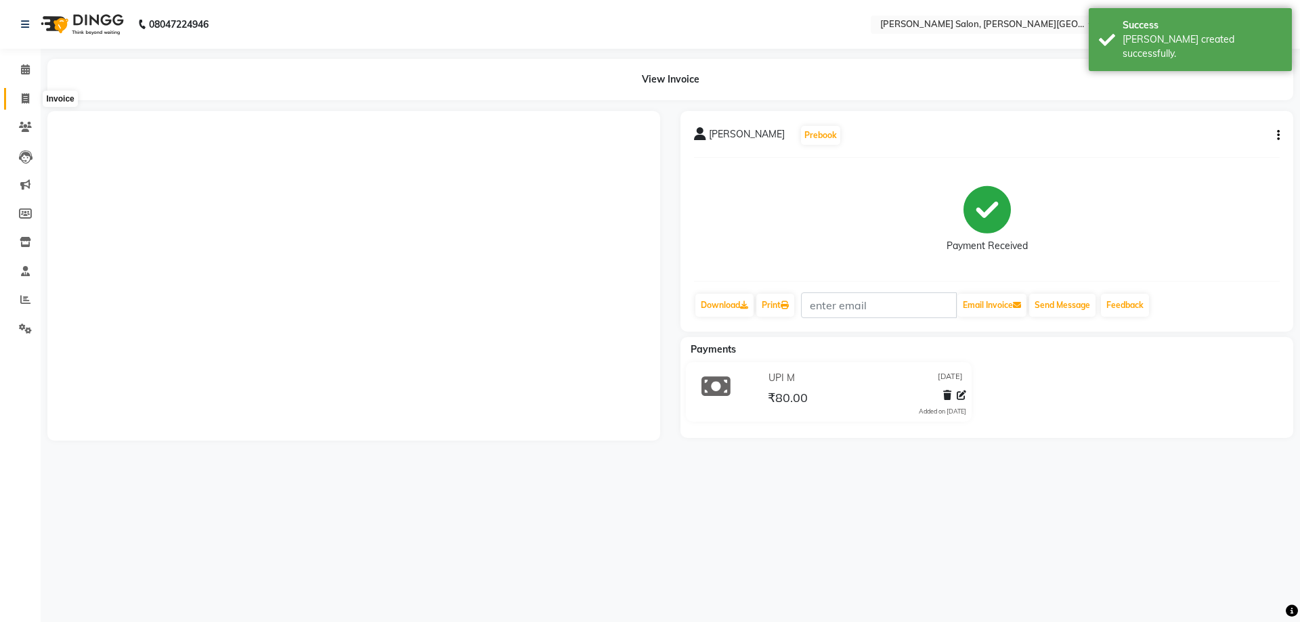
click at [19, 100] on span at bounding box center [26, 99] width 24 height 16
select select "service"
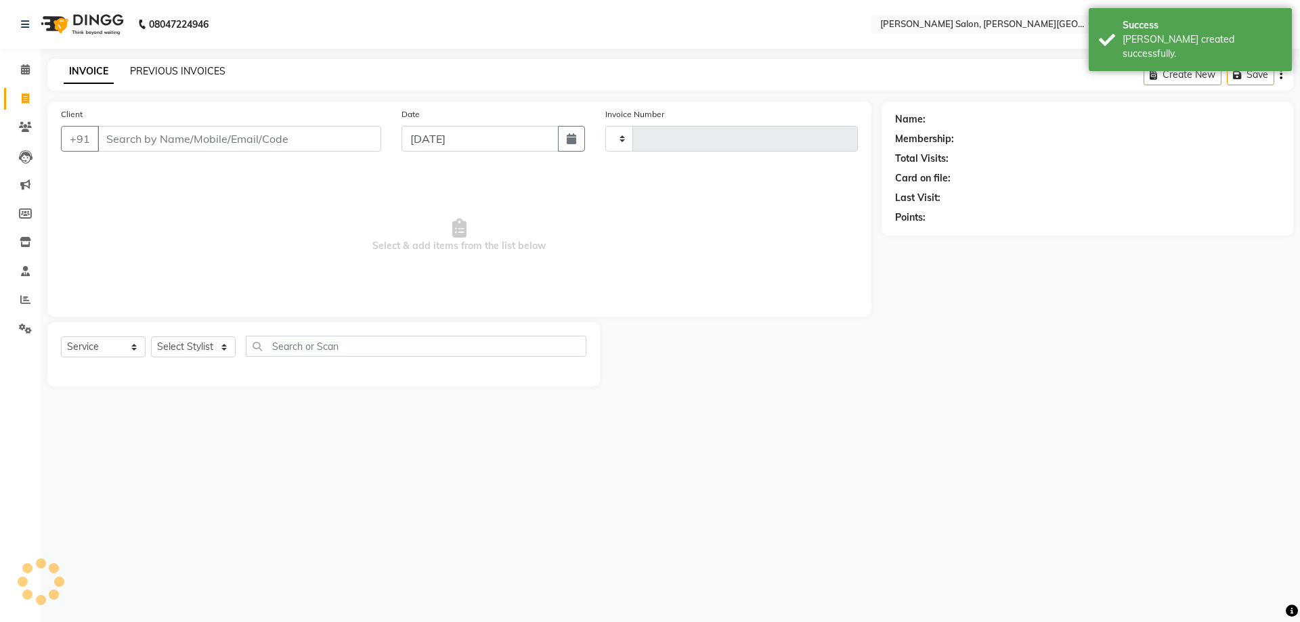
click at [154, 72] on link "PREVIOUS INVOICES" at bounding box center [177, 71] width 95 height 12
